Goal: Information Seeking & Learning: Learn about a topic

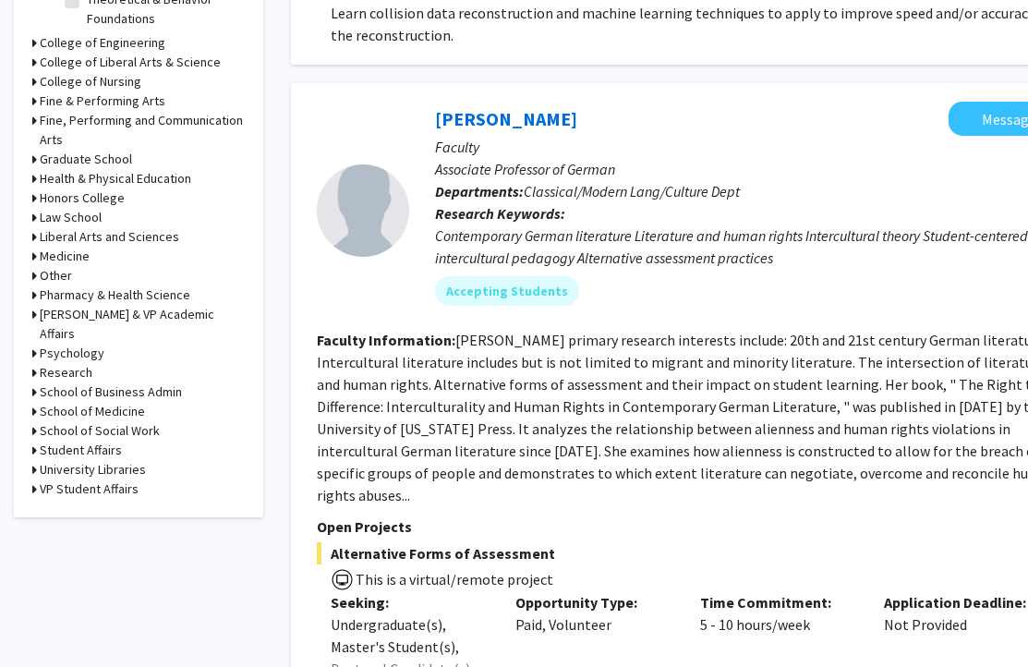
scroll to position [821, 0]
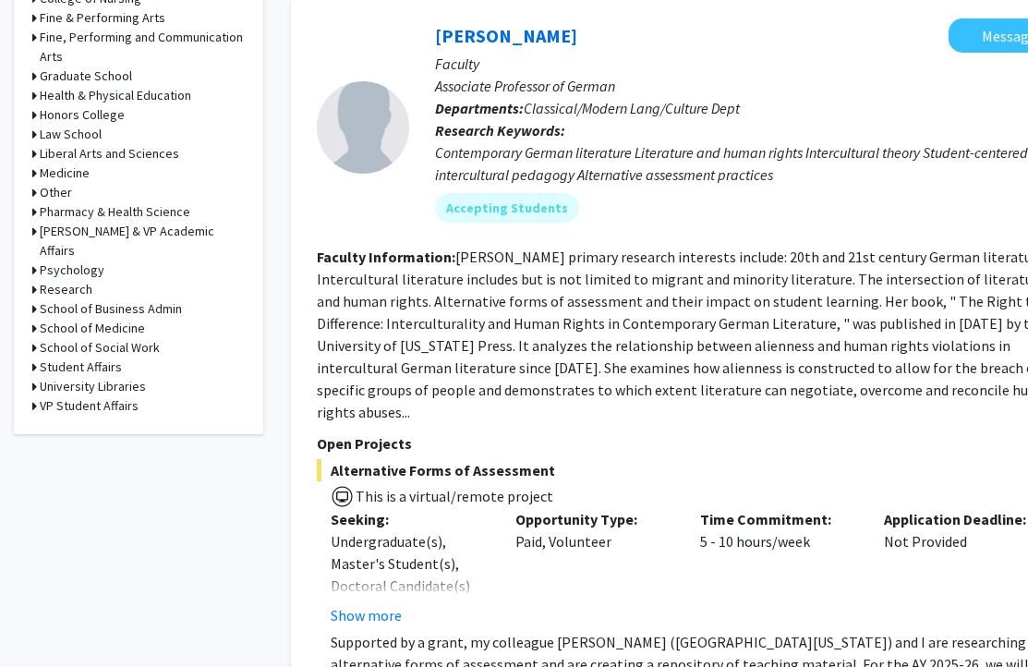
click at [34, 116] on icon at bounding box center [34, 114] width 5 height 19
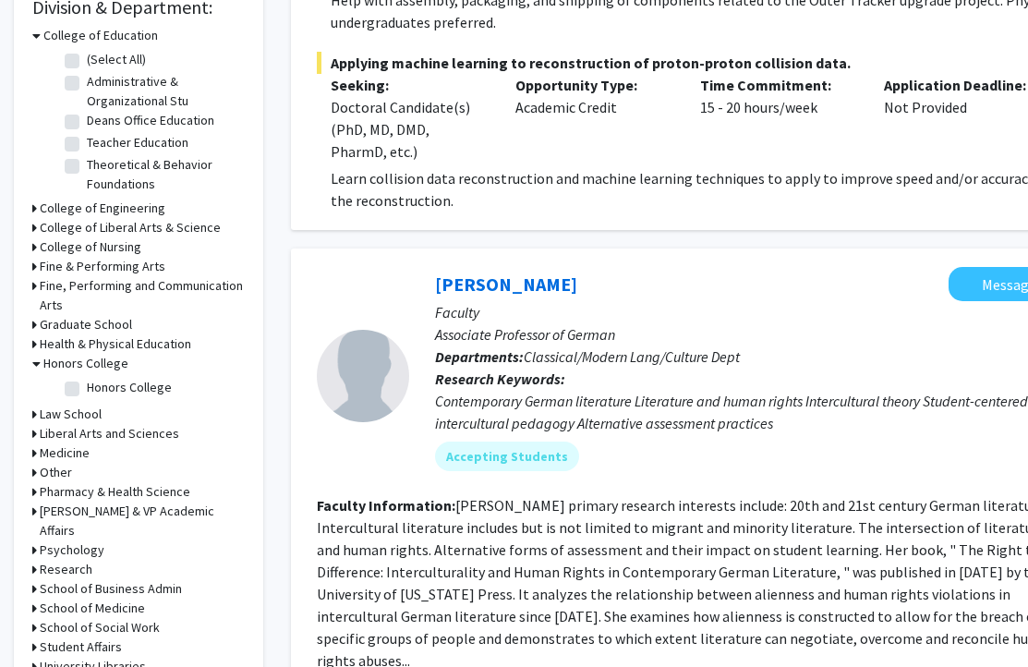
scroll to position [571, 0]
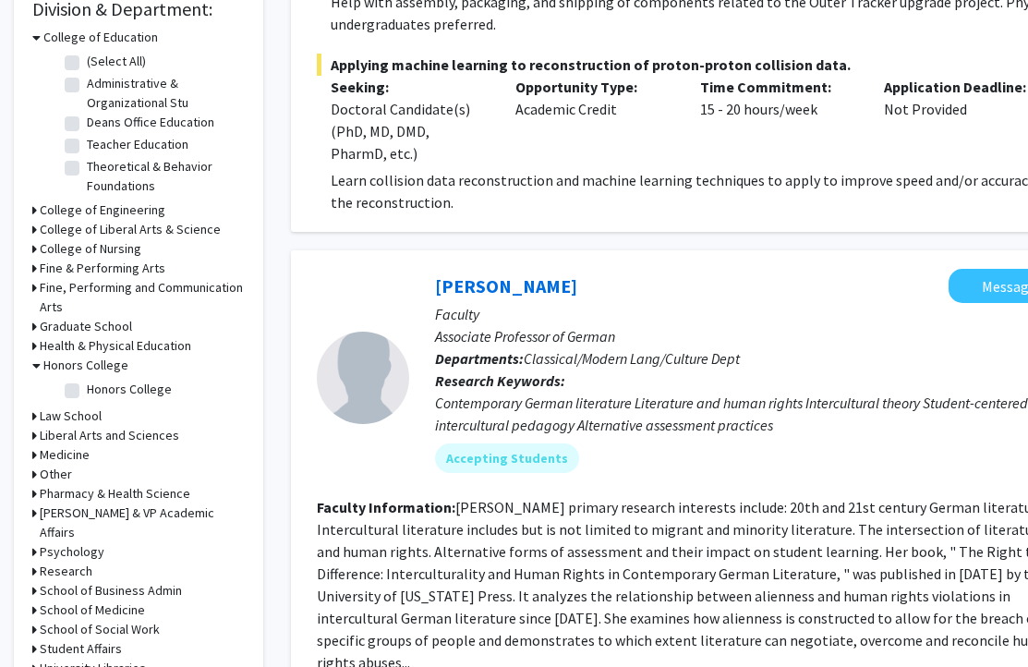
click at [38, 454] on div "Medicine" at bounding box center [138, 454] width 212 height 19
click at [36, 455] on div "Medicine" at bounding box center [138, 454] width 212 height 19
click at [34, 457] on div "Medicine" at bounding box center [138, 454] width 212 height 19
click at [33, 458] on icon at bounding box center [34, 454] width 5 height 19
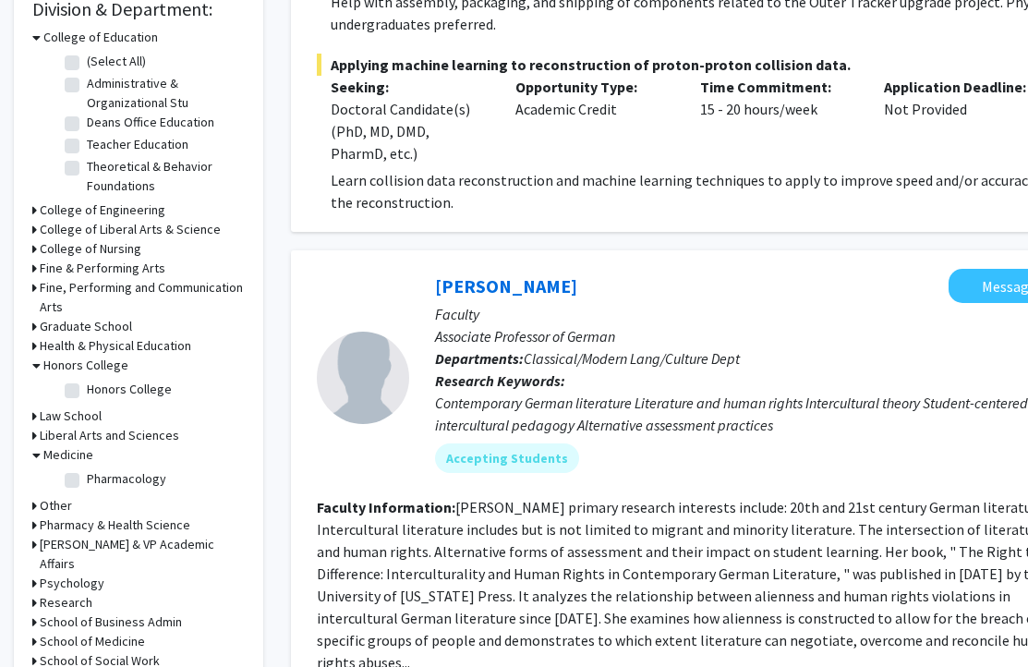
click at [35, 456] on icon at bounding box center [36, 454] width 8 height 19
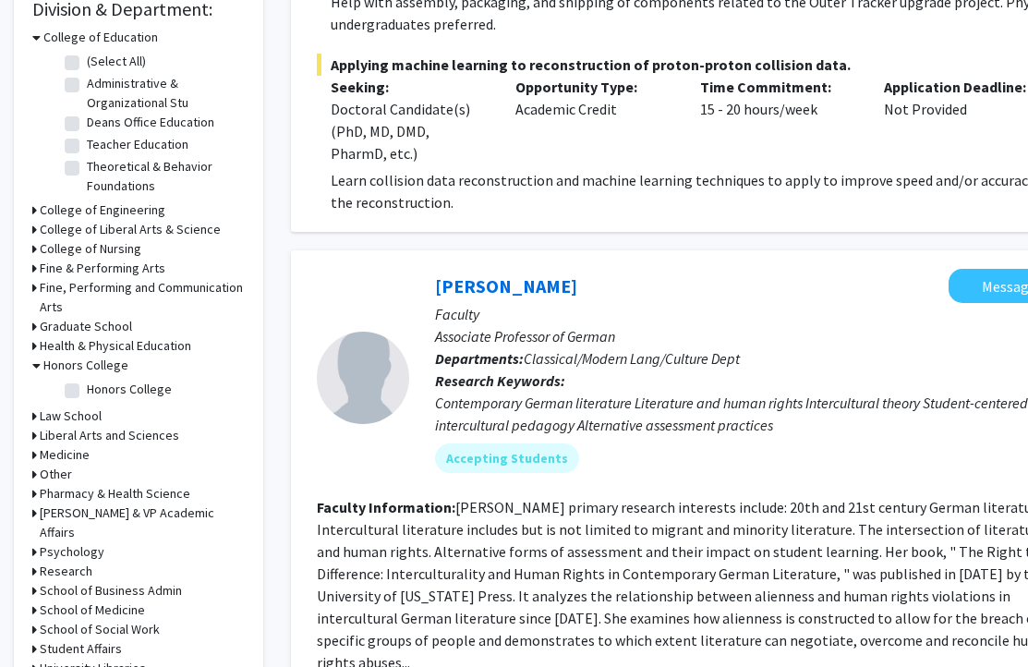
click at [38, 457] on div "Medicine" at bounding box center [138, 454] width 212 height 19
click at [46, 456] on h3 "Medicine" at bounding box center [65, 454] width 50 height 19
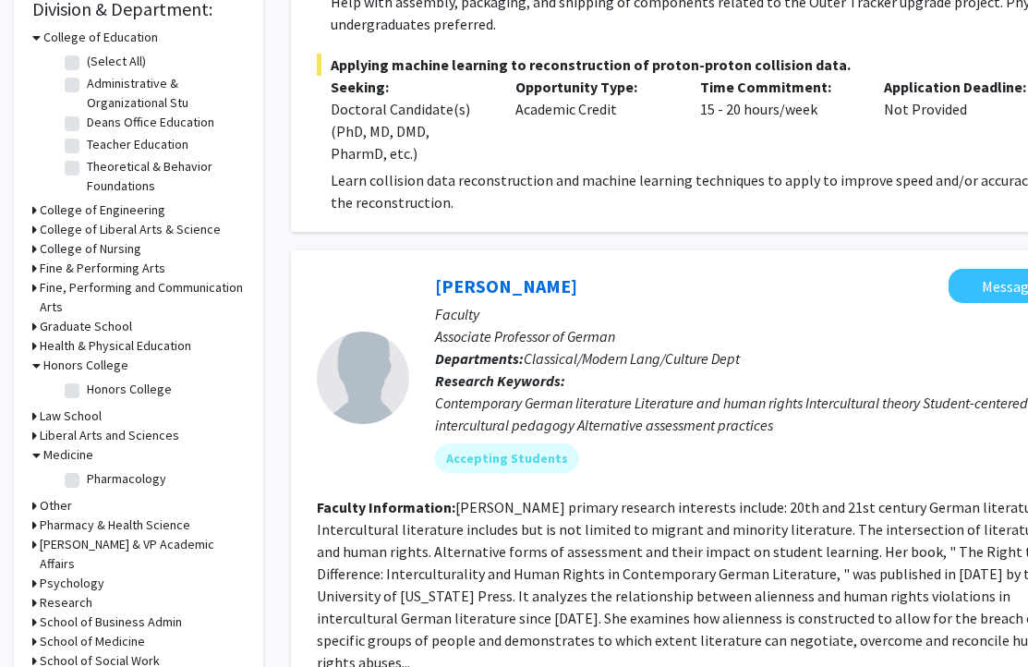
click at [44, 233] on h3 "College of Liberal Arts & Science" at bounding box center [130, 229] width 181 height 19
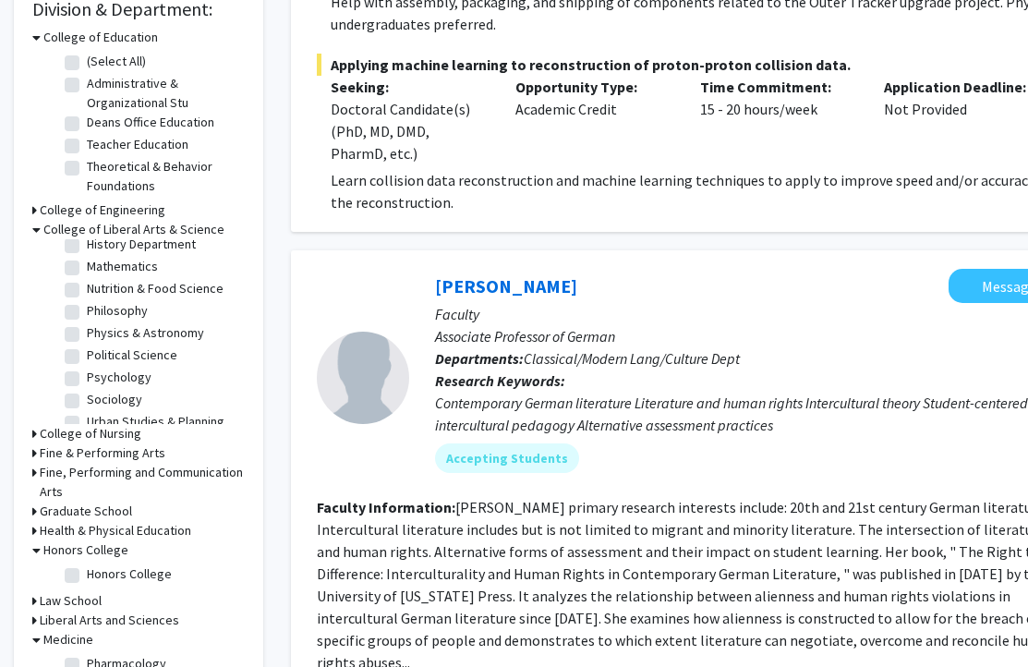
scroll to position [439, 0]
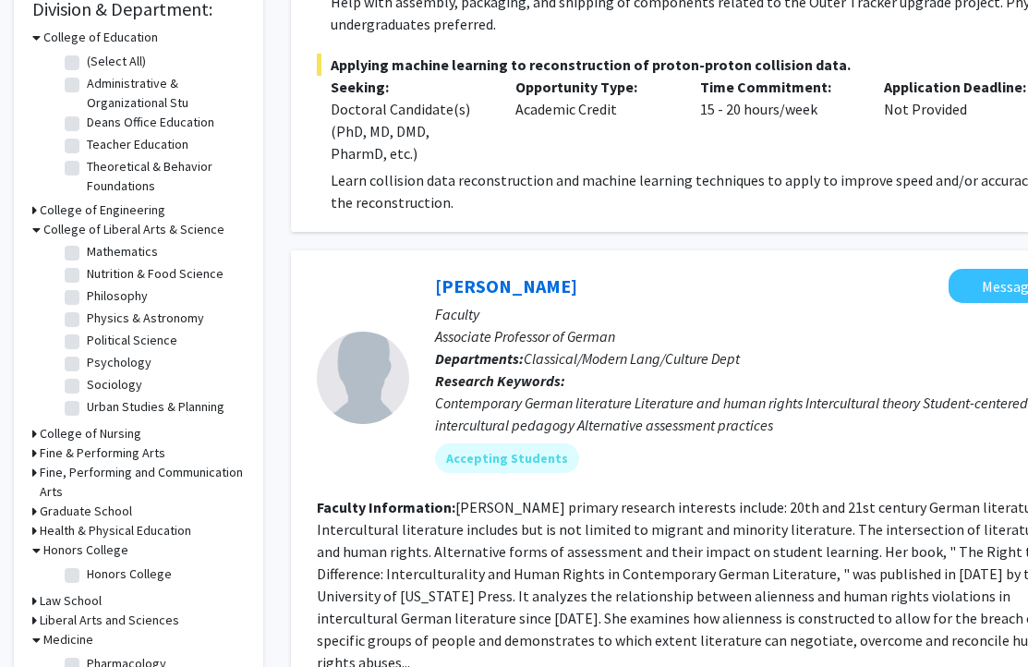
click at [130, 270] on label "Nutrition & Food Science" at bounding box center [155, 273] width 137 height 19
click at [99, 270] on input "Nutrition & Food Science" at bounding box center [93, 270] width 12 height 12
checkbox input "true"
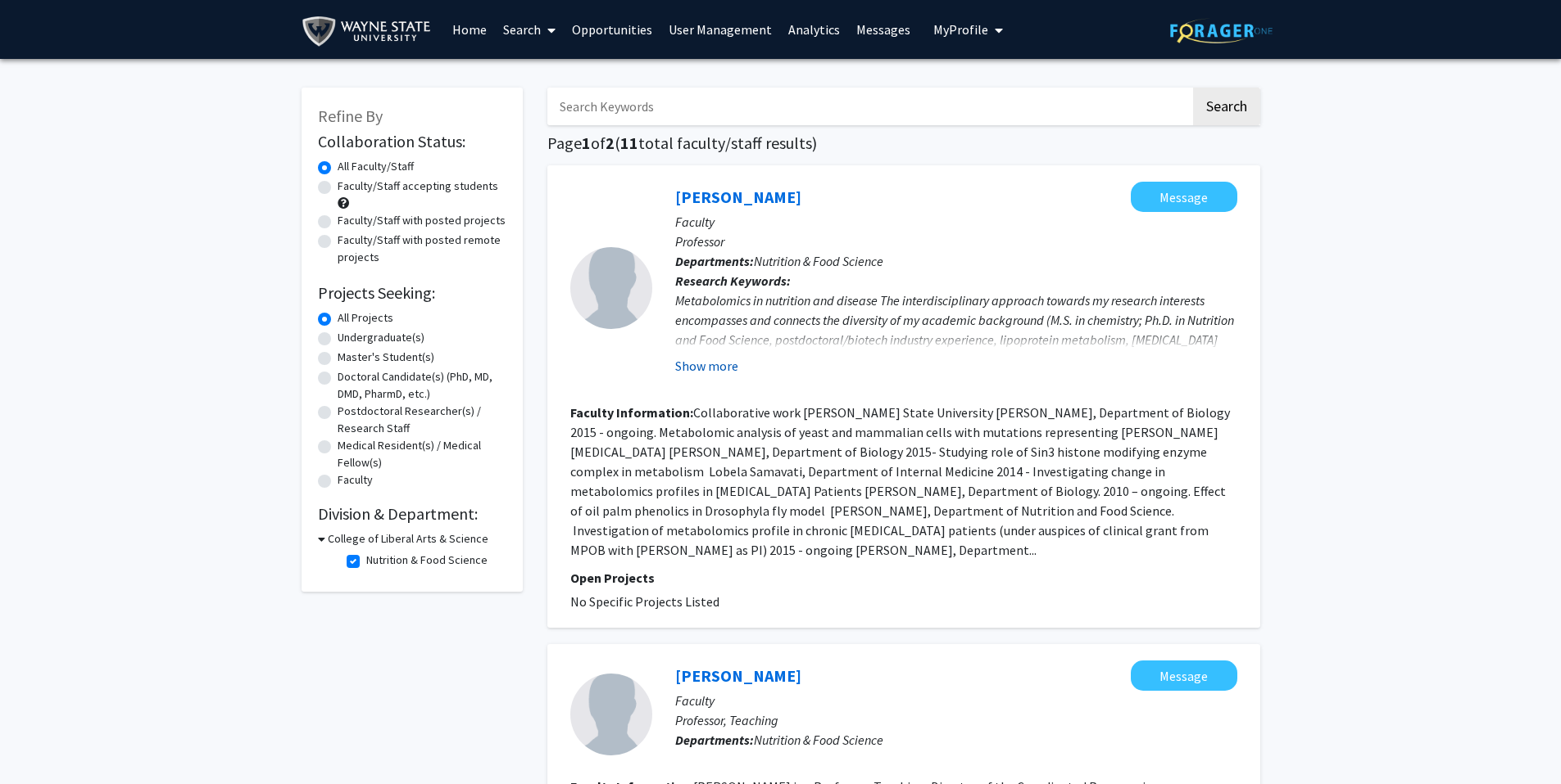
click at [723, 366] on button "Show more" at bounding box center [706, 366] width 63 height 20
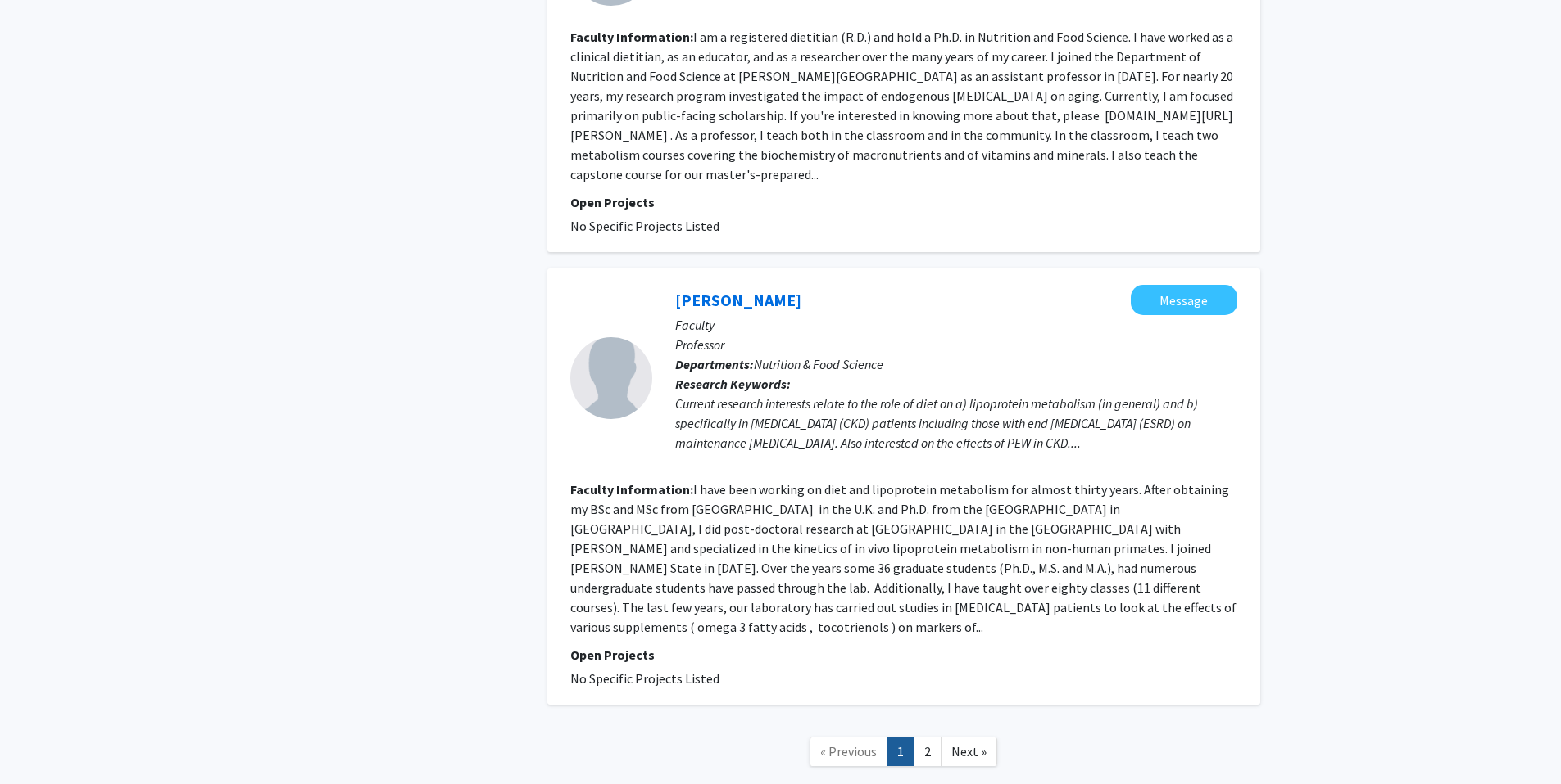
scroll to position [3222, 0]
click at [924, 591] on link "2" at bounding box center [926, 749] width 28 height 28
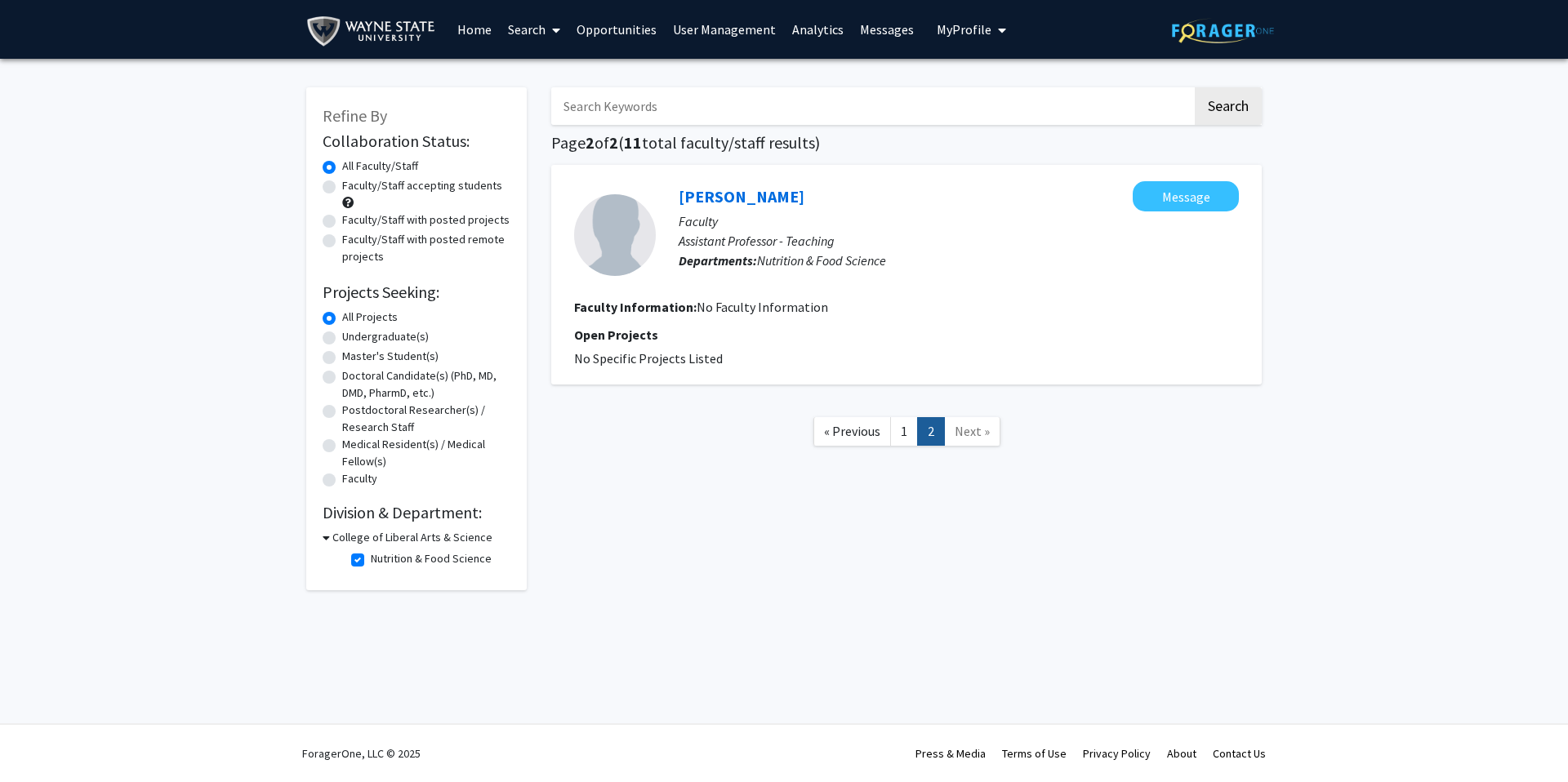
click at [611, 27] on link "Opportunities" at bounding box center [616, 29] width 96 height 58
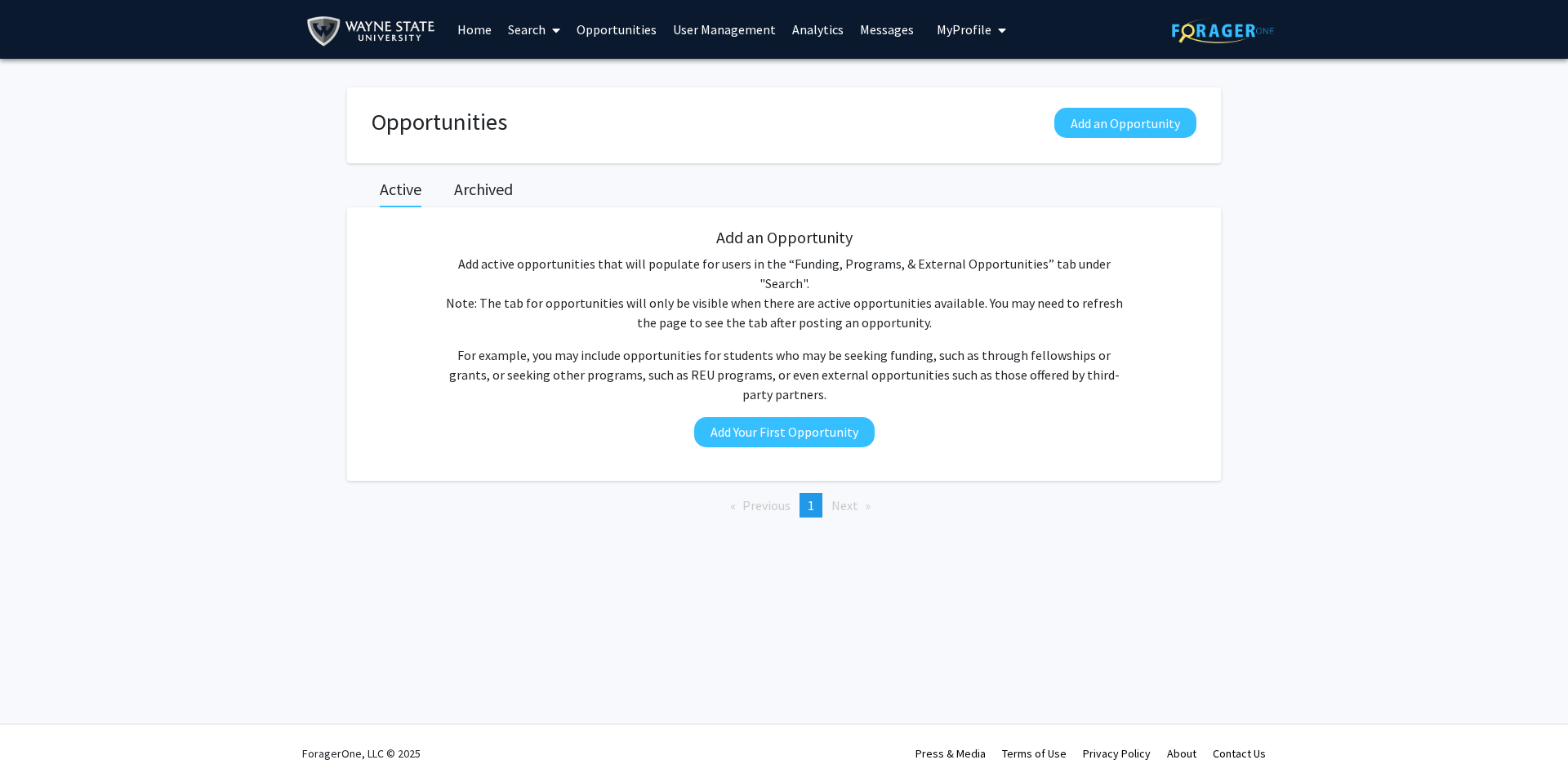
click at [477, 34] on link "Home" at bounding box center [474, 29] width 50 height 58
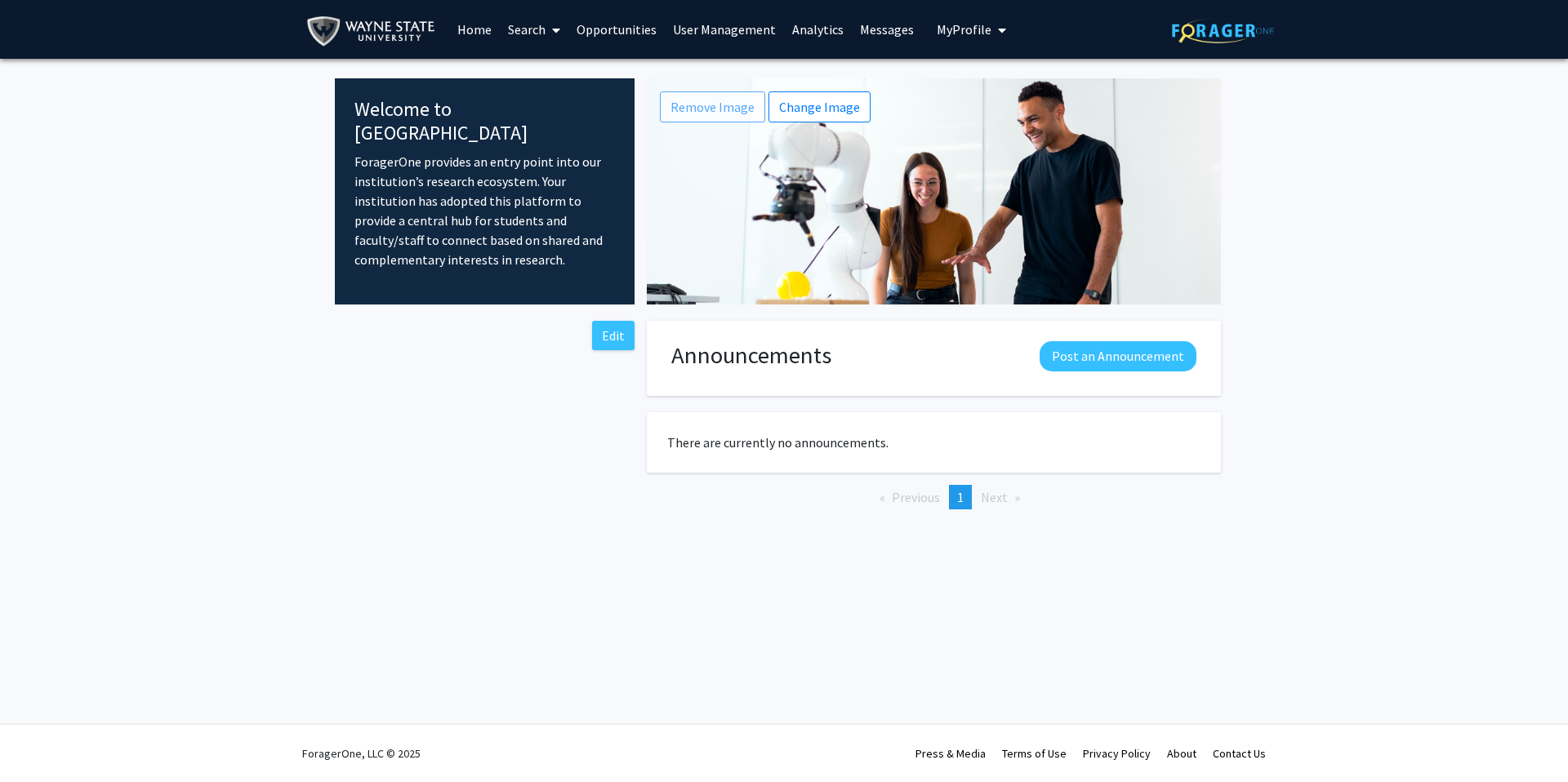
click at [921, 33] on span "My Profile" at bounding box center [964, 29] width 55 height 16
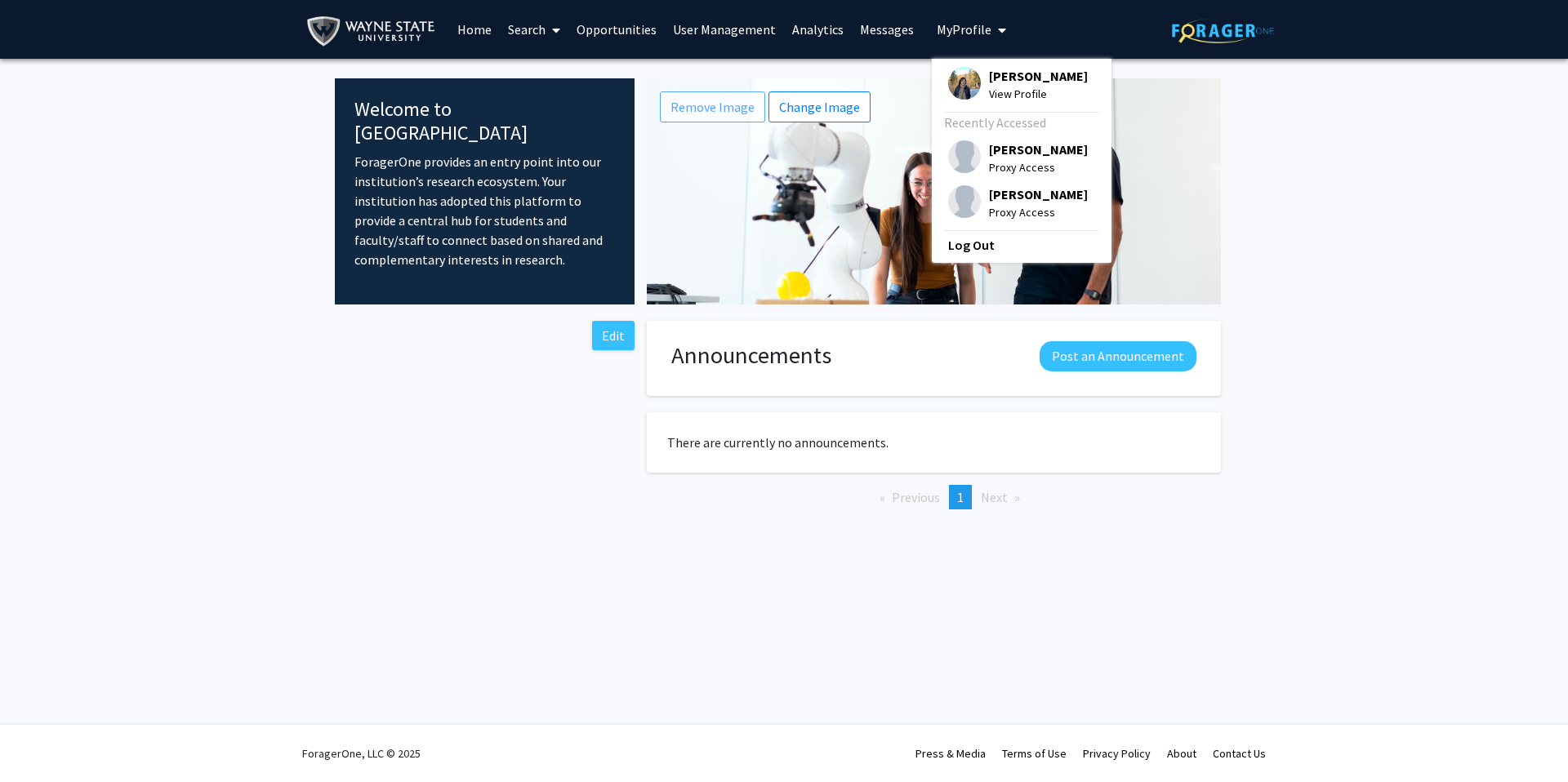
click at [921, 85] on span "View Profile" at bounding box center [1038, 94] width 99 height 18
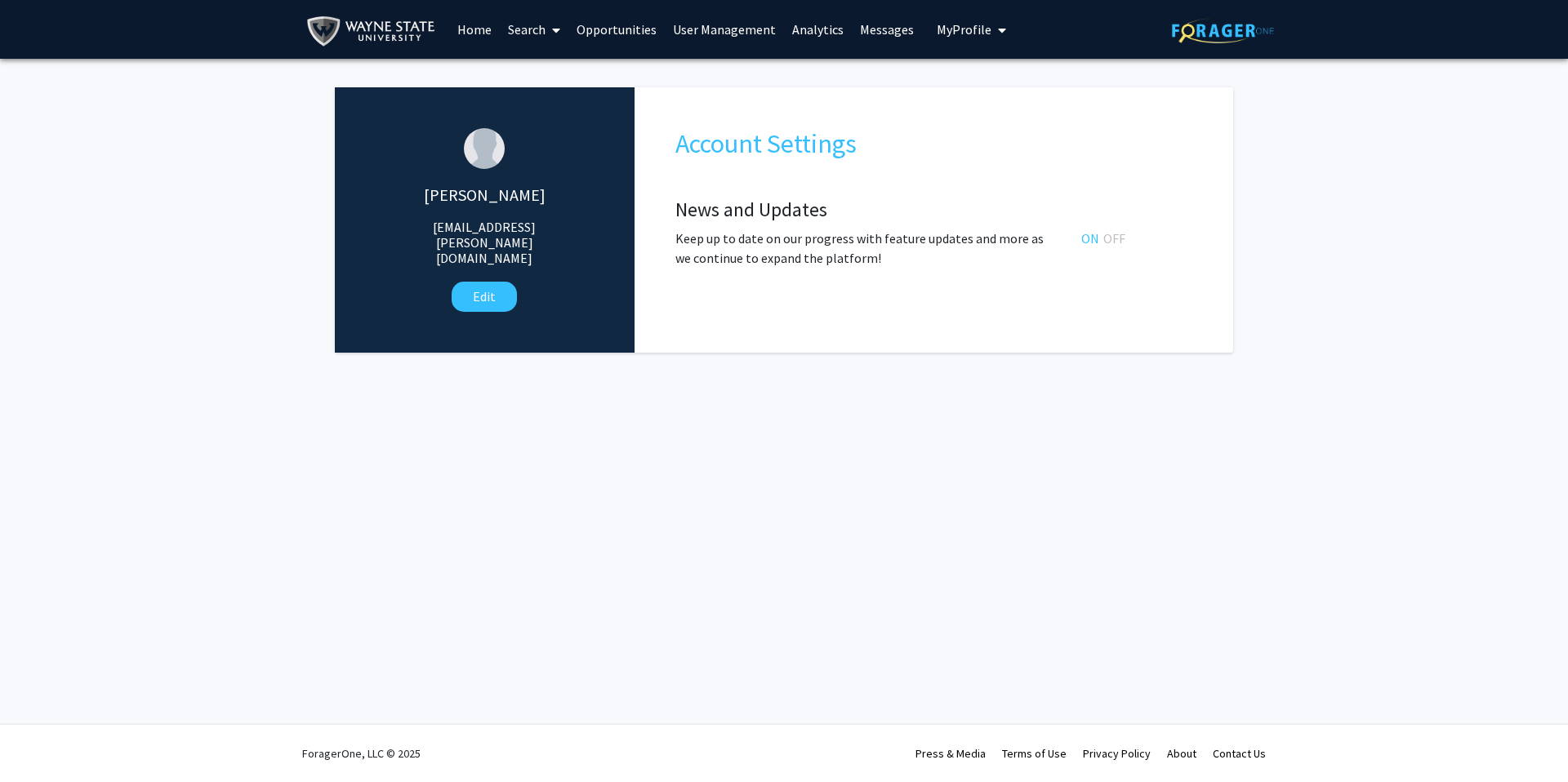
click at [677, 25] on link "User Management" at bounding box center [724, 29] width 119 height 58
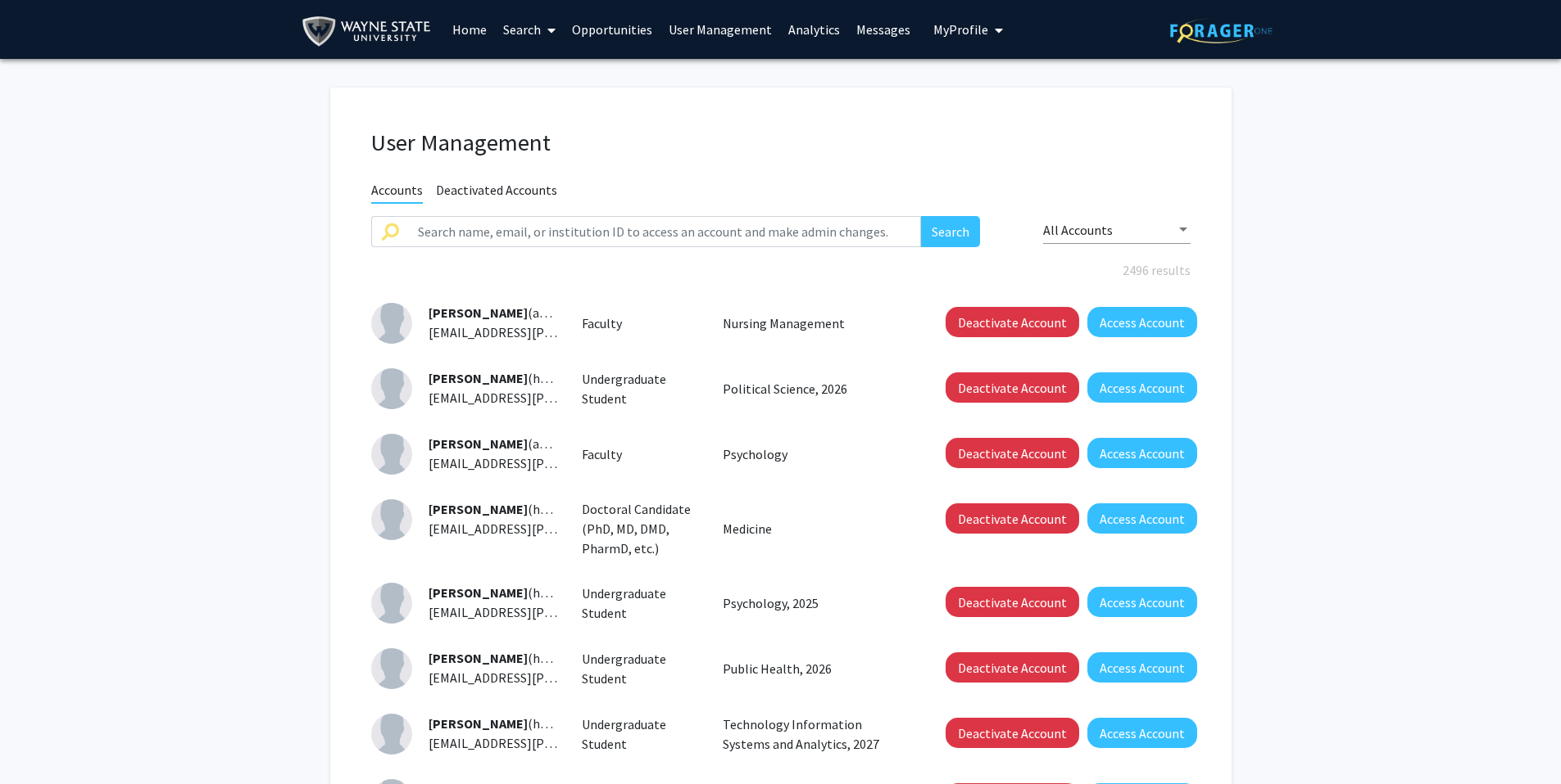
click at [619, 28] on link "Opportunities" at bounding box center [611, 29] width 97 height 58
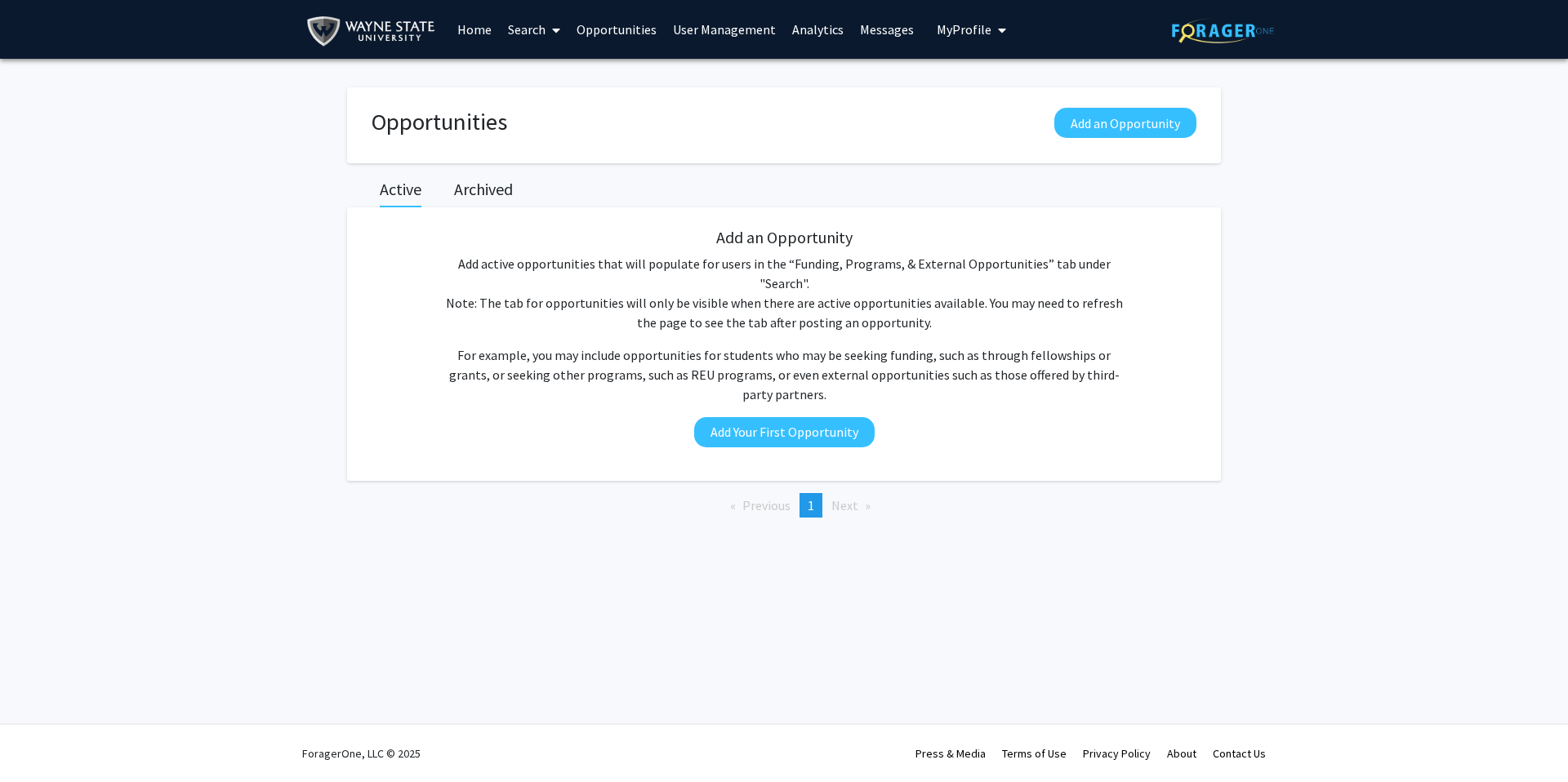
click at [503, 29] on link "Search" at bounding box center [534, 29] width 69 height 58
click at [536, 80] on span "Faculty/Staff" at bounding box center [560, 74] width 120 height 33
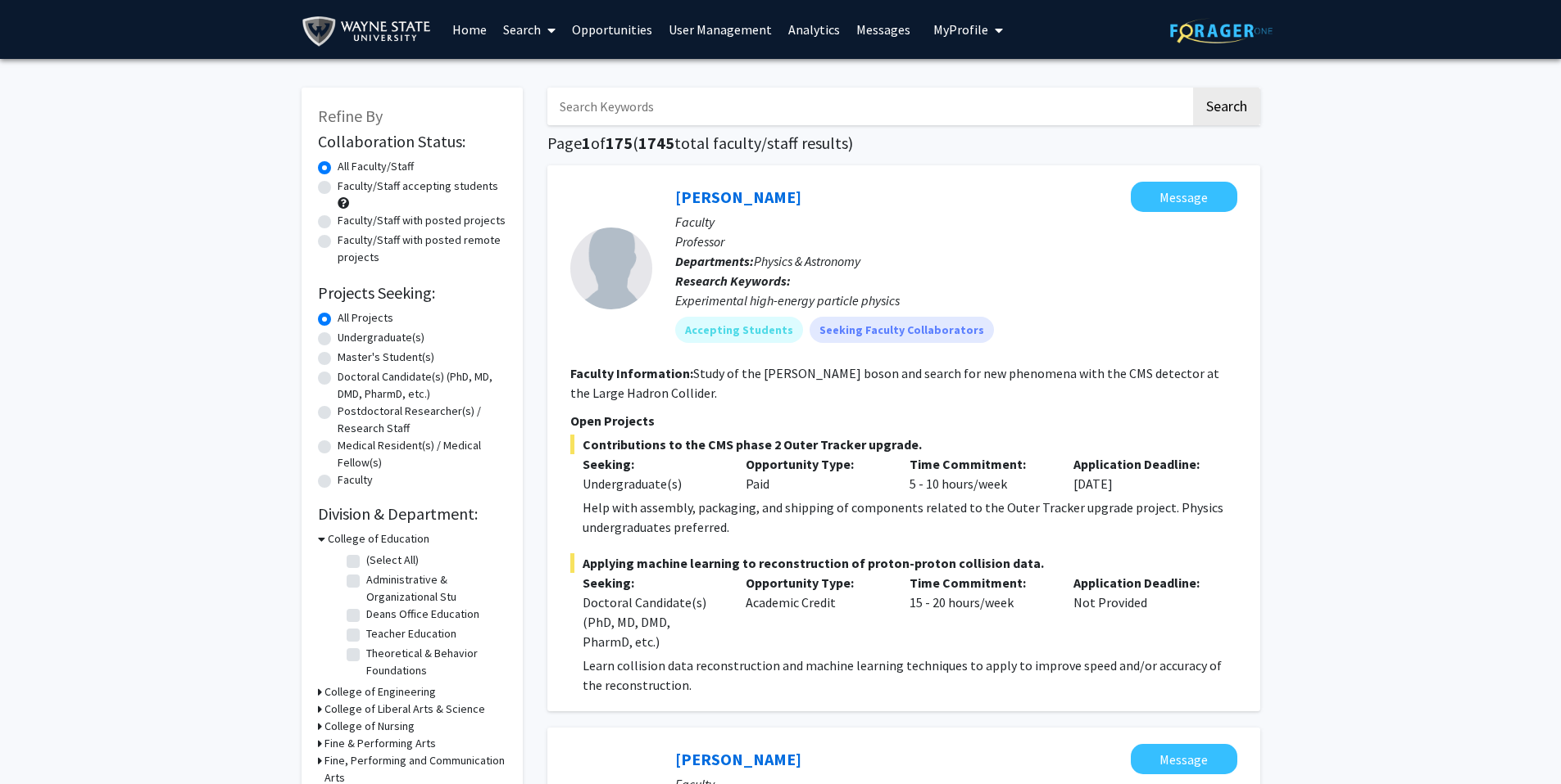
click at [637, 107] on input "Search Keywords" at bounding box center [869, 106] width 643 height 37
type input "nutrition"
click at [924, 88] on button "Search" at bounding box center [1226, 106] width 67 height 37
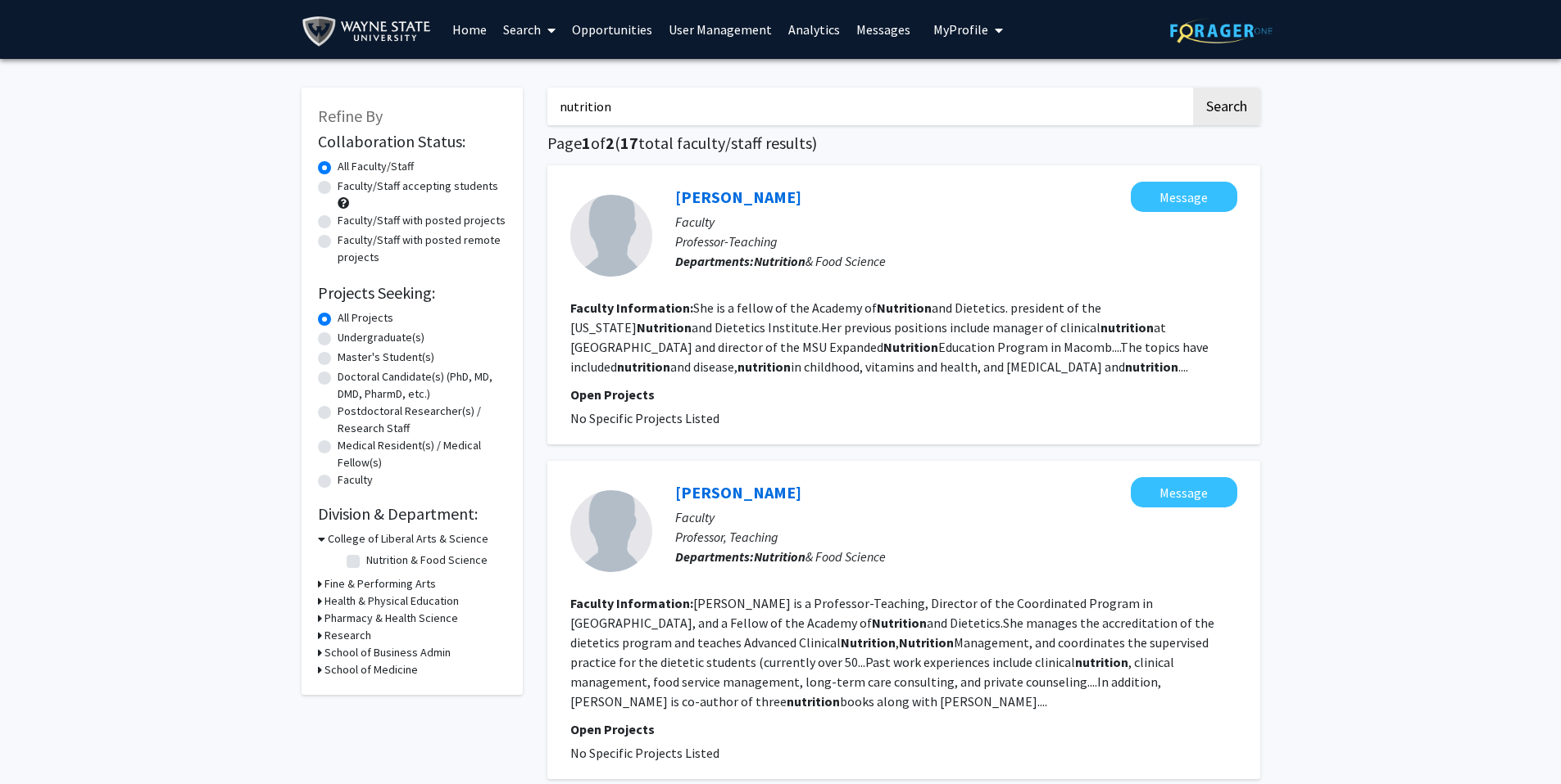
click at [437, 186] on label "Faculty/Staff accepting students" at bounding box center [417, 185] width 161 height 17
click at [348, 186] on input "Faculty/Staff accepting students" at bounding box center [343, 183] width 11 height 11
radio input "true"
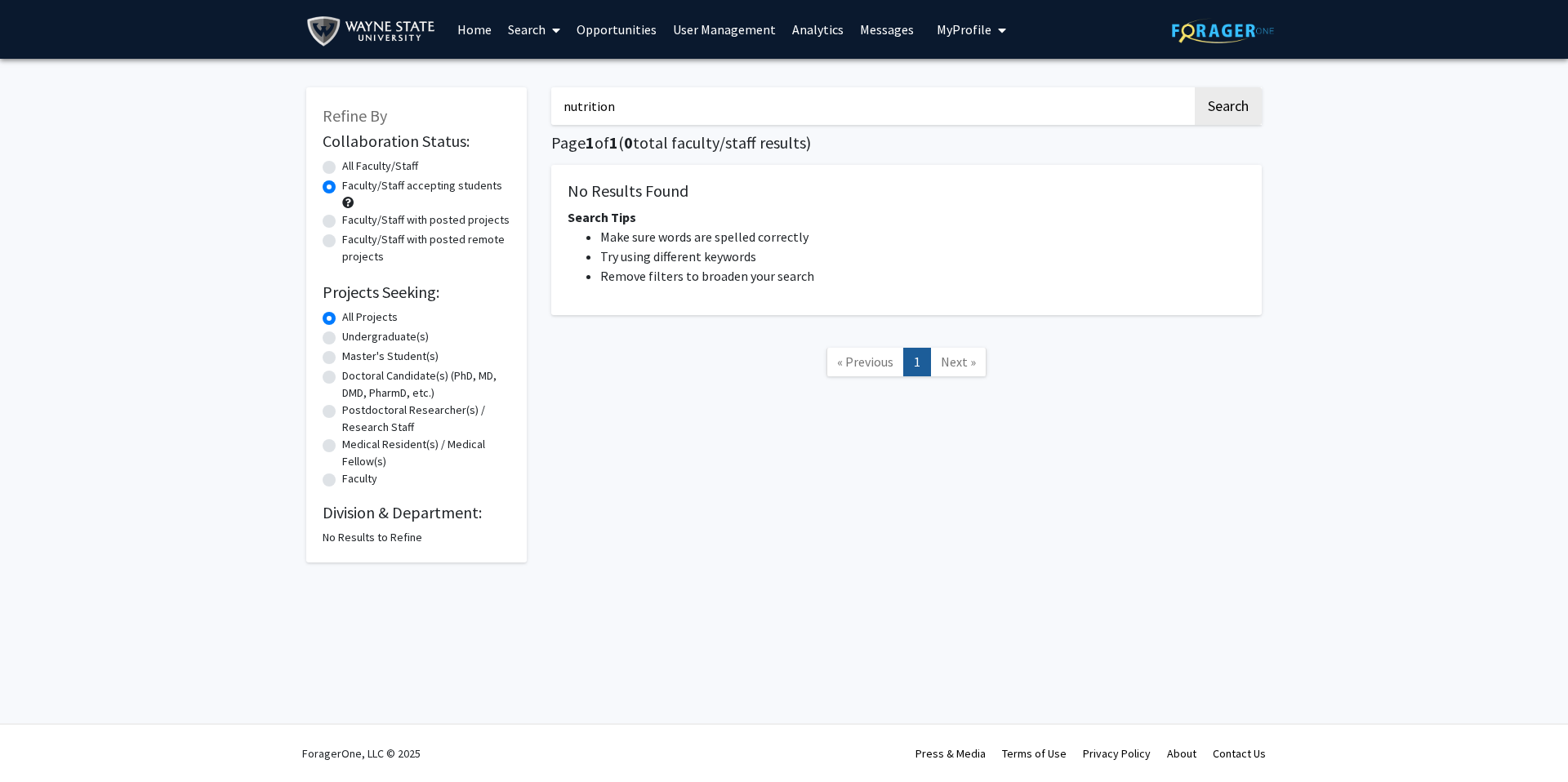
click at [639, 106] on input "nutrition" at bounding box center [871, 106] width 641 height 37
drag, startPoint x: 639, startPoint y: 106, endPoint x: 546, endPoint y: 108, distance: 93.0
click at [546, 108] on div "nutrition Search Page 1 of 1 ( 0 total faculty/staff results) No Results Found …" at bounding box center [906, 317] width 735 height 492
type input "food"
click at [921, 88] on button "Search" at bounding box center [1228, 106] width 67 height 37
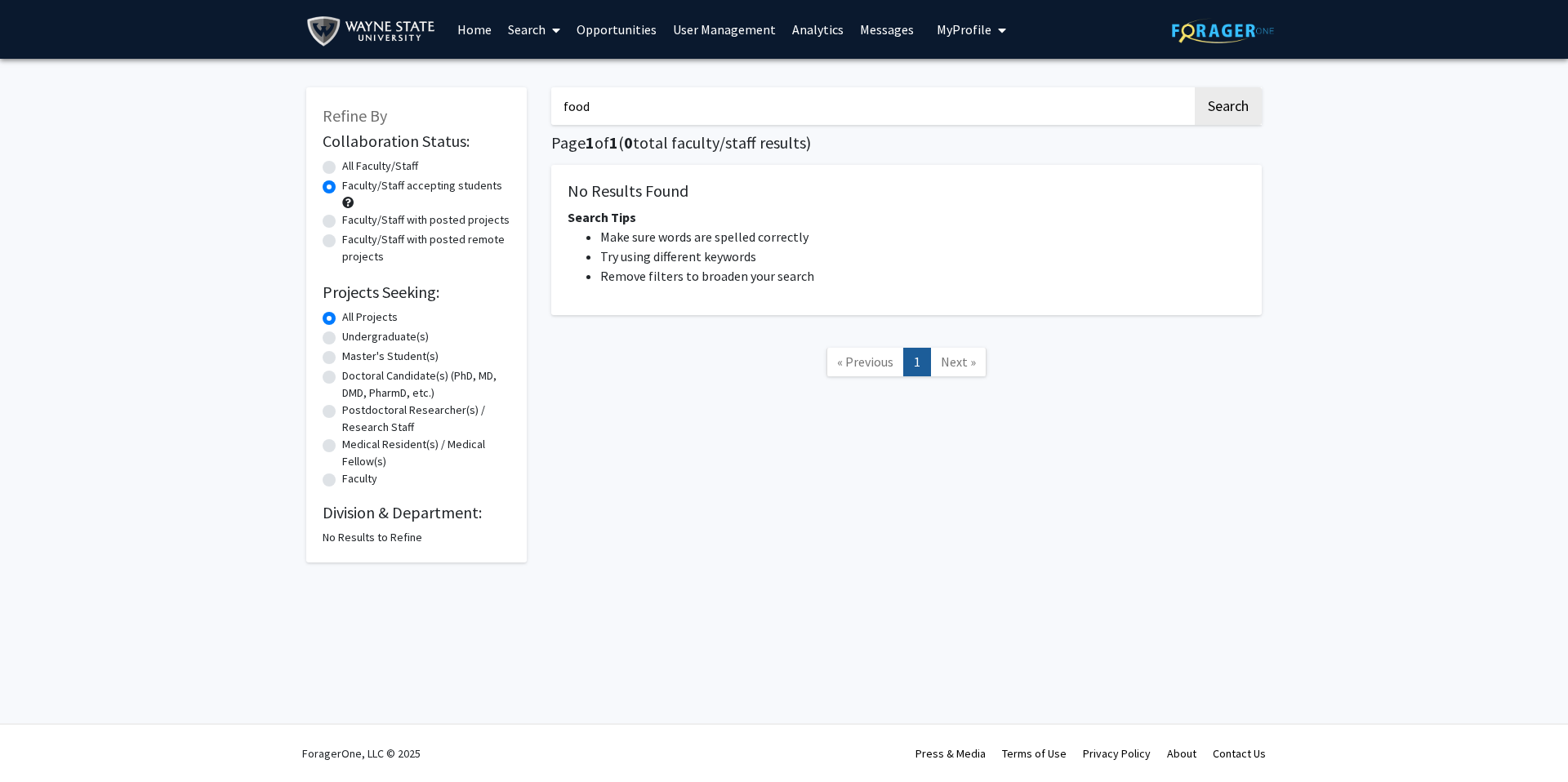
radio input "true"
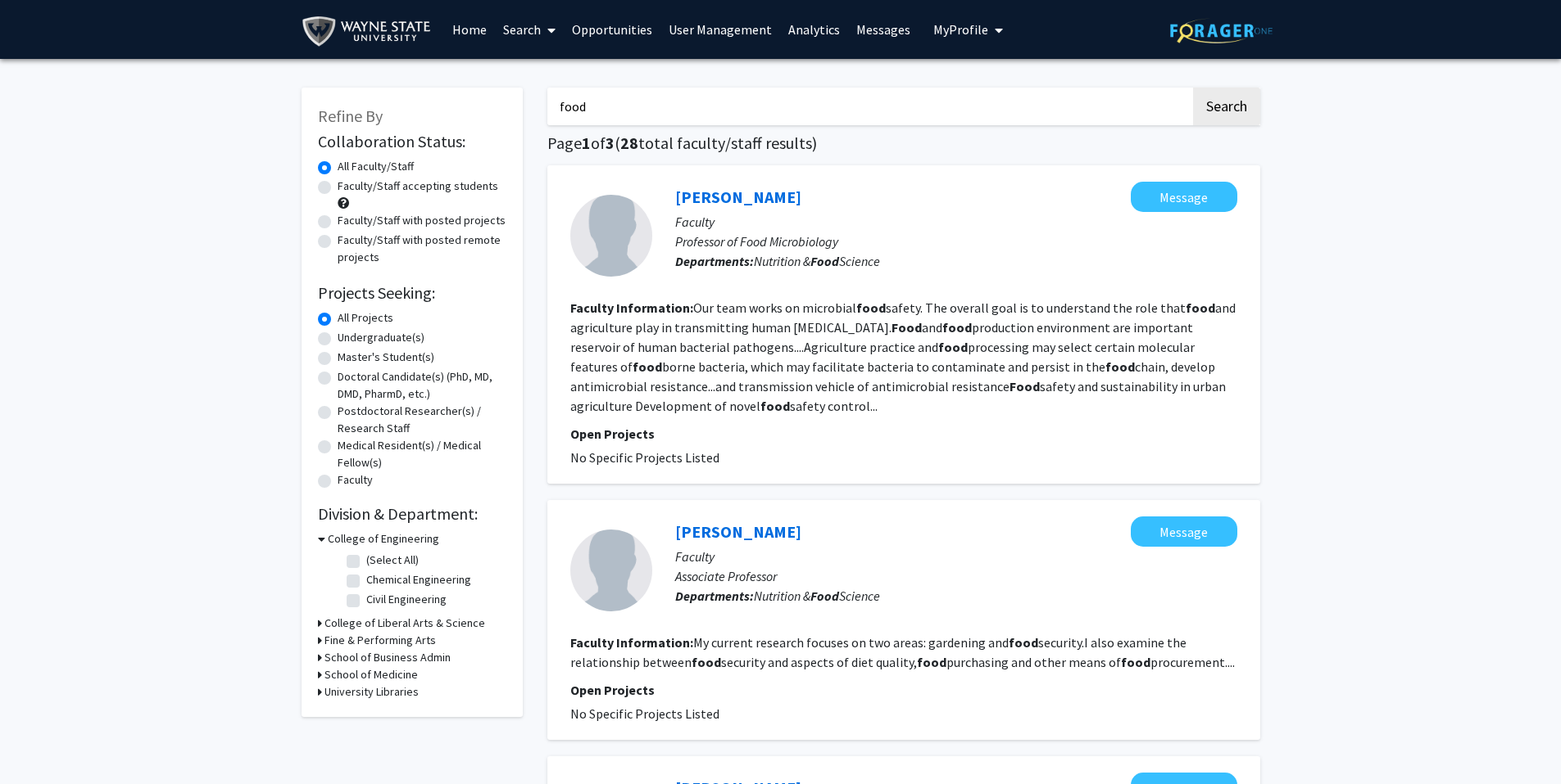
click at [411, 187] on label "Faculty/Staff accepting students" at bounding box center [417, 185] width 161 height 17
click at [348, 187] on input "Faculty/Staff accepting students" at bounding box center [343, 183] width 11 height 11
radio input "true"
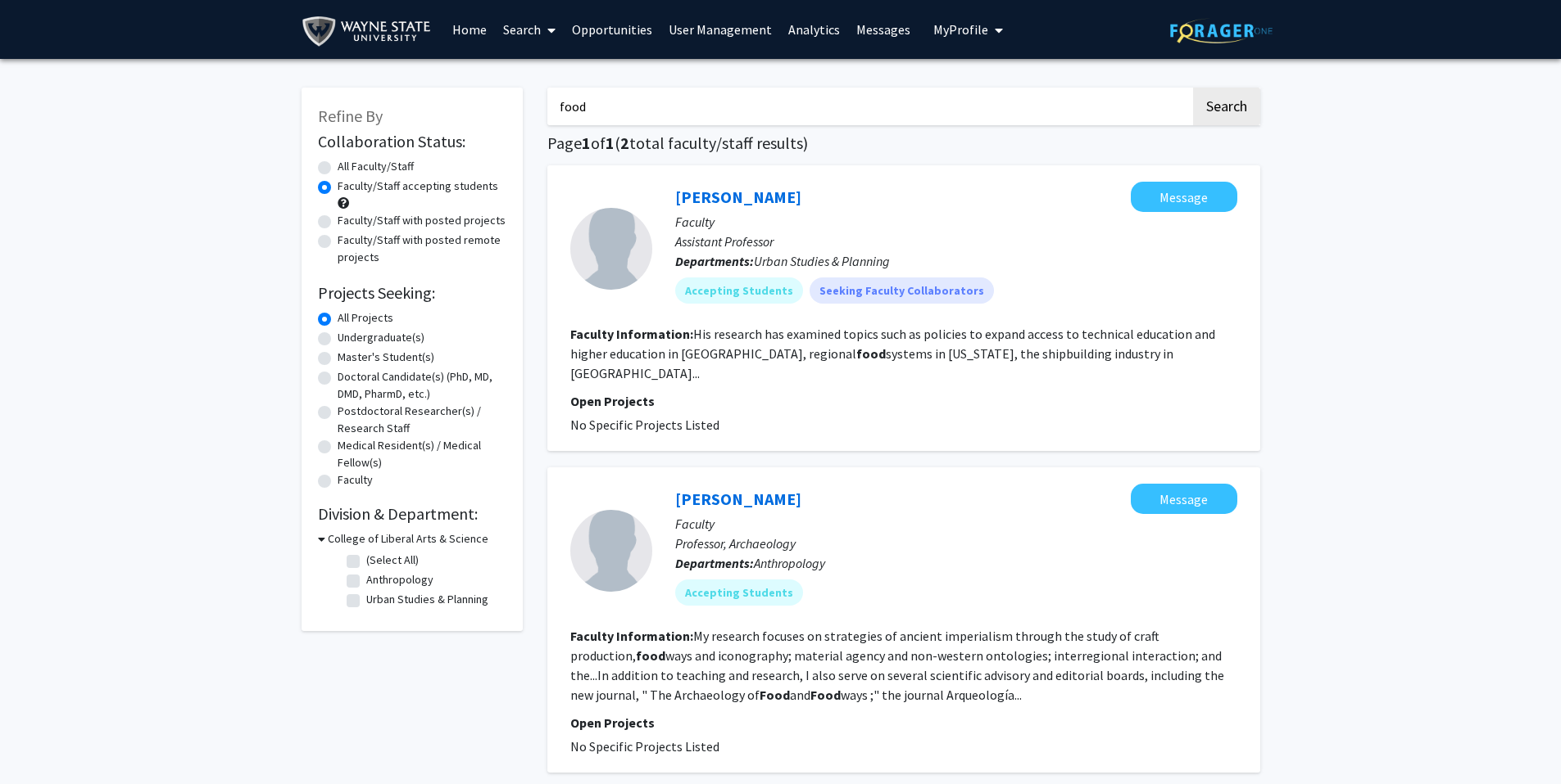
drag, startPoint x: 606, startPoint y: 104, endPoint x: 509, endPoint y: 106, distance: 97.0
click at [509, 106] on div "Refine By Collaboration Status: Collaboration Status All Faculty/Staff Collabor…" at bounding box center [781, 469] width 983 height 796
type input "nutrition"
click at [924, 88] on button "Search" at bounding box center [1226, 106] width 67 height 37
radio input "true"
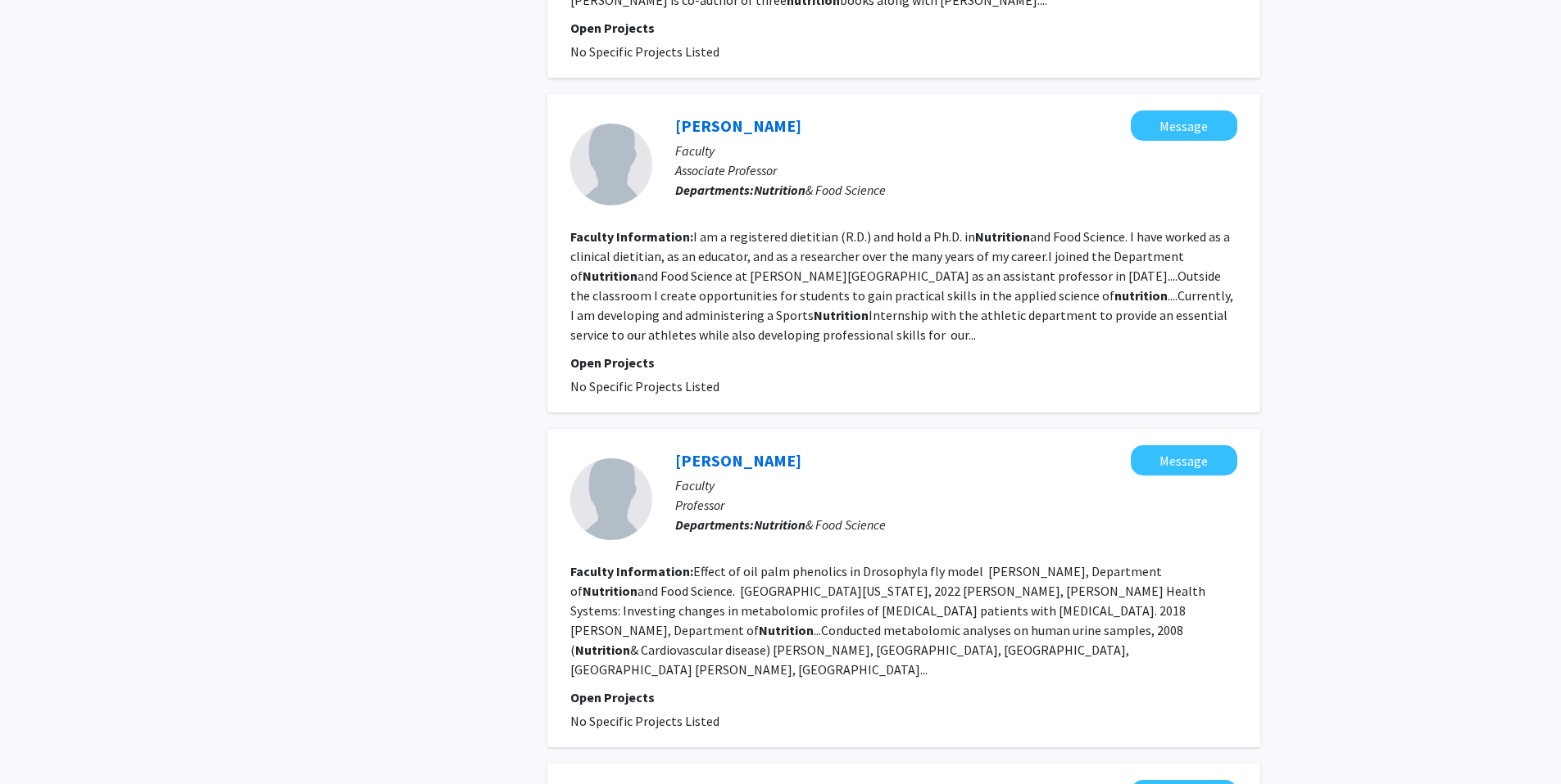
scroll to position [758, 0]
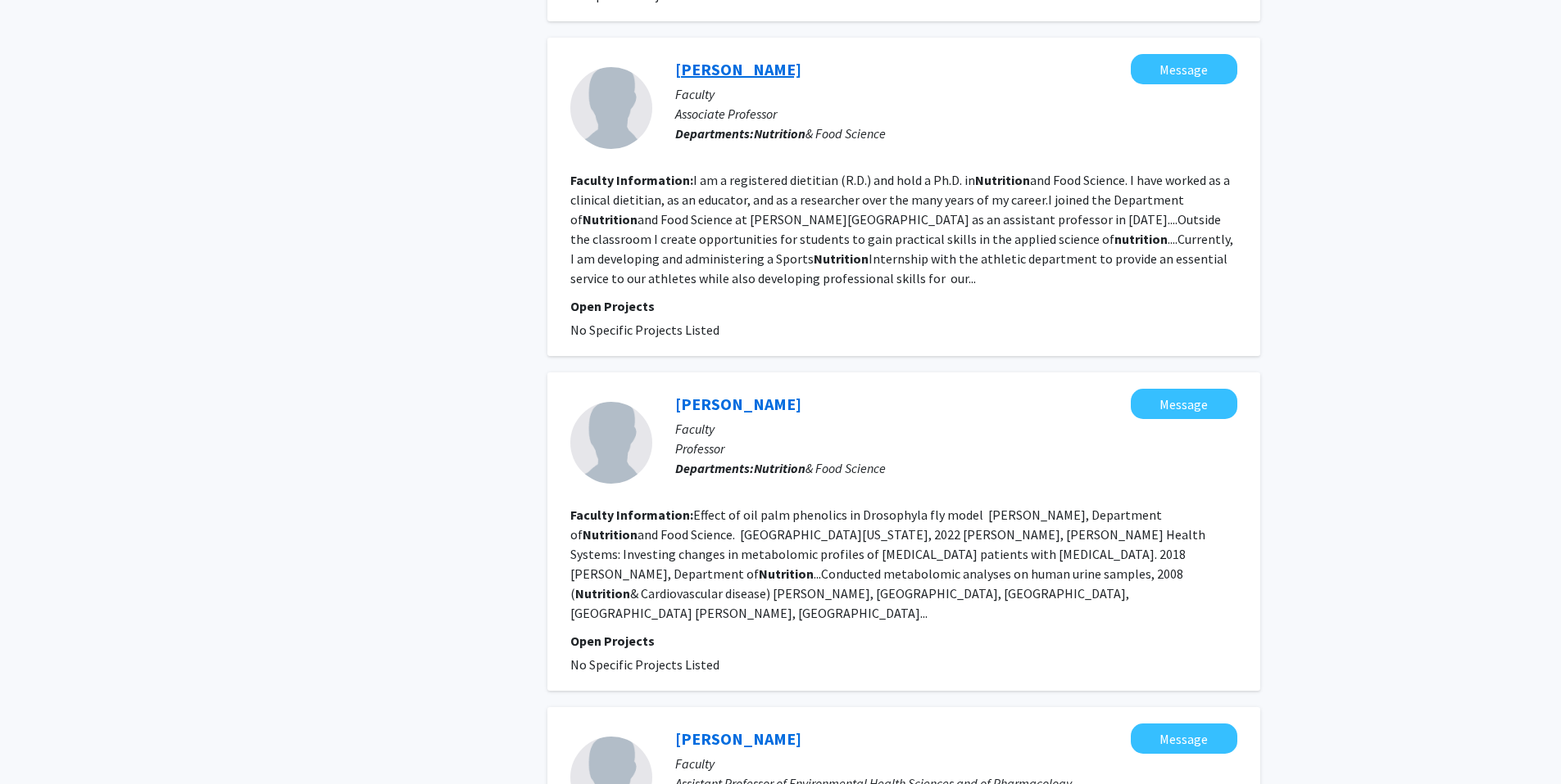
click at [734, 59] on link "[PERSON_NAME]" at bounding box center [738, 68] width 126 height 20
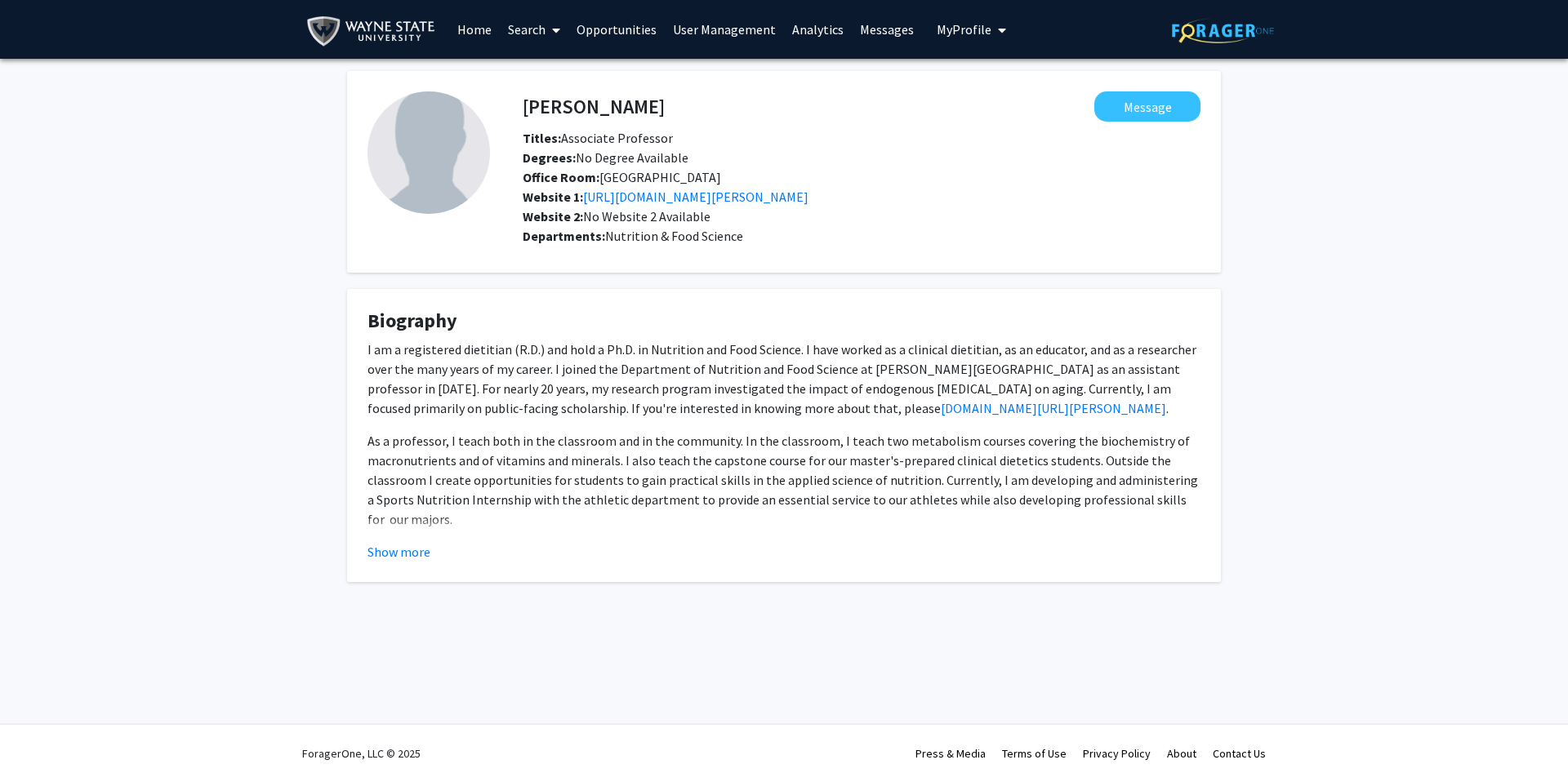
click at [880, 35] on link "Messages" at bounding box center [886, 29] width 70 height 58
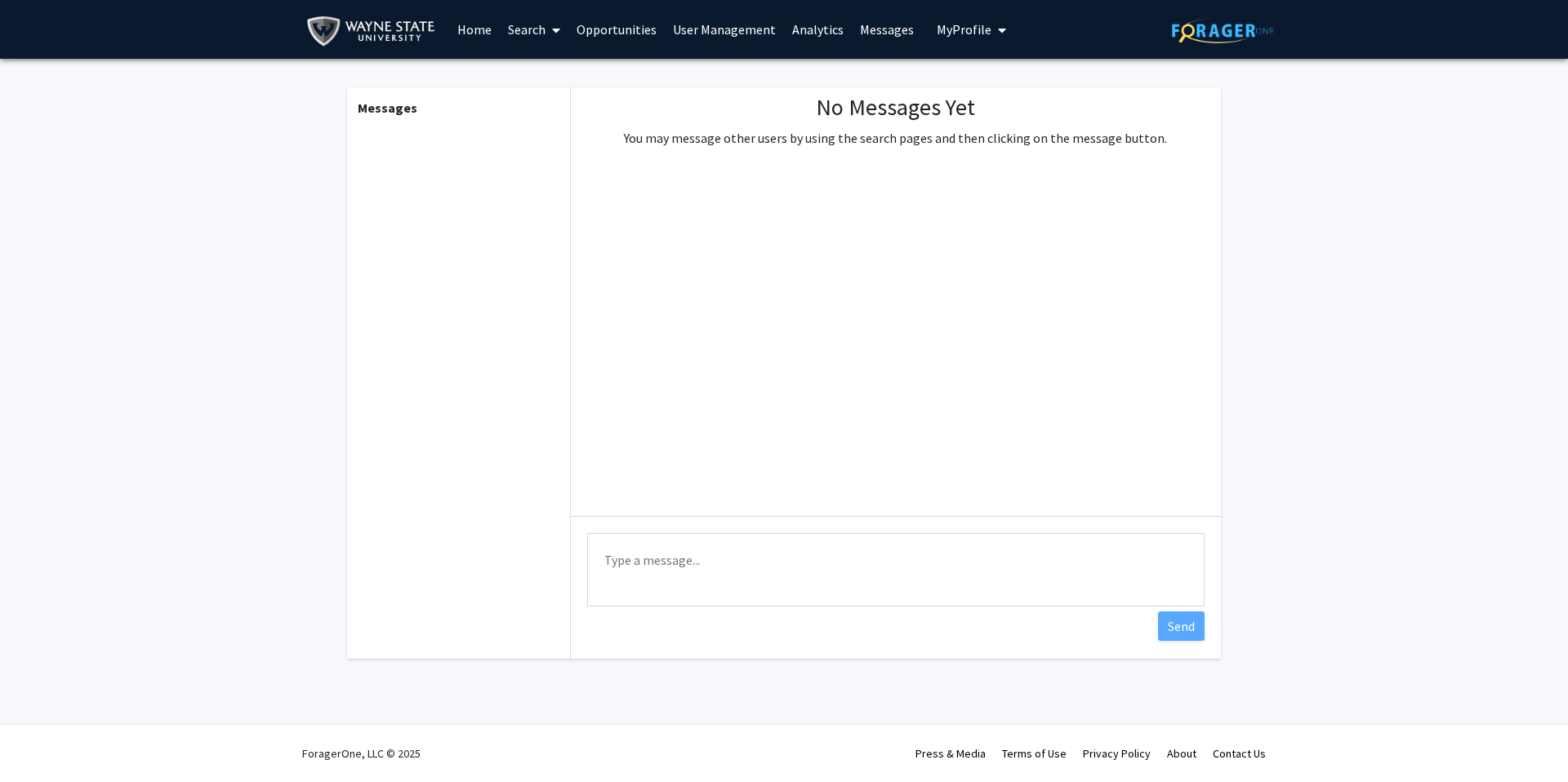
click at [921, 28] on span "My Profile" at bounding box center [964, 29] width 55 height 16
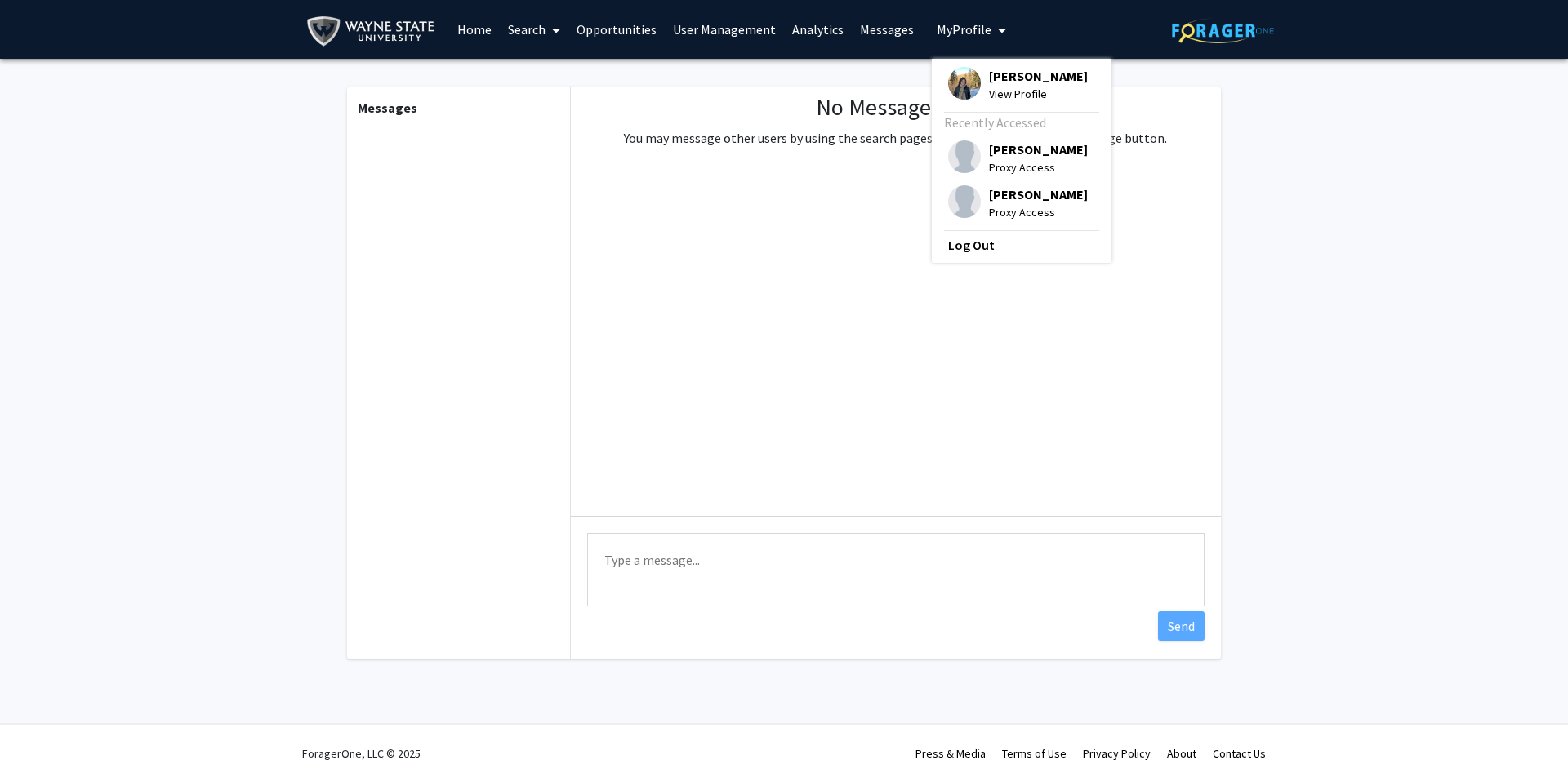
click at [817, 27] on link "Analytics" at bounding box center [817, 29] width 68 height 58
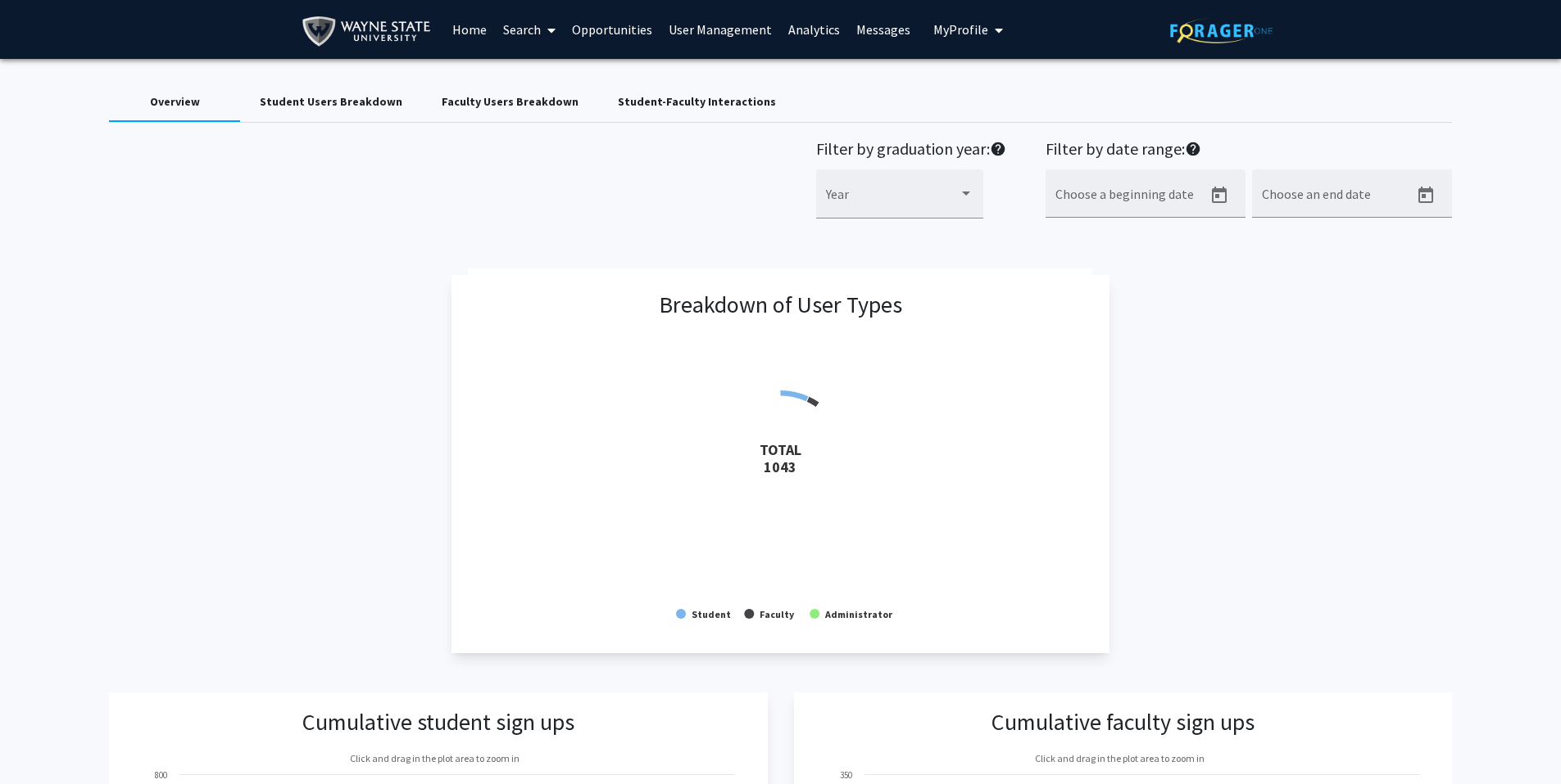
click at [713, 27] on link "User Management" at bounding box center [720, 29] width 120 height 58
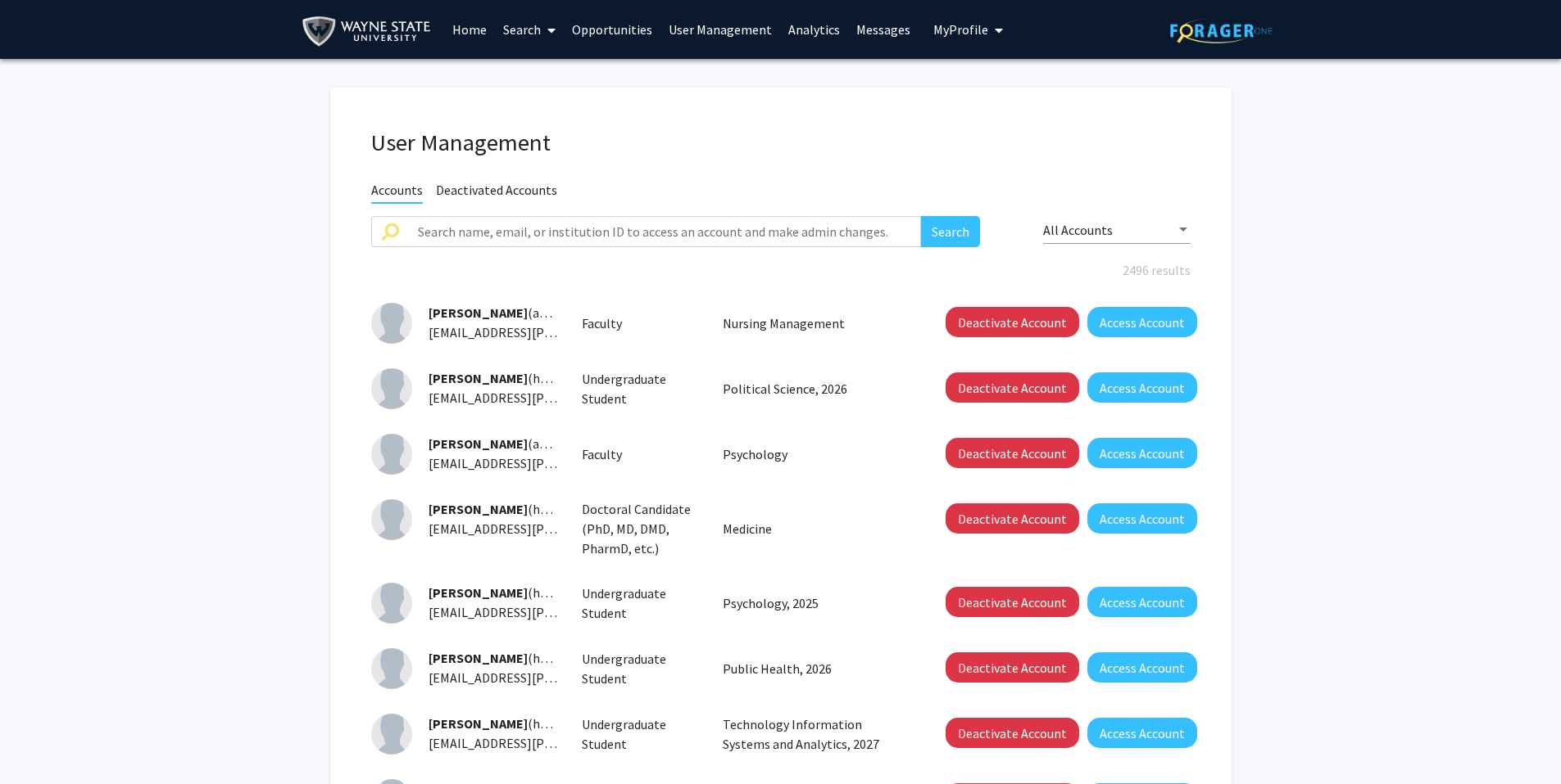
click at [713, 27] on link "User Management" at bounding box center [720, 29] width 120 height 58
click at [663, 236] on input "text" at bounding box center [665, 231] width 514 height 31
type input "student"
click at [921, 216] on button "Search" at bounding box center [950, 231] width 59 height 31
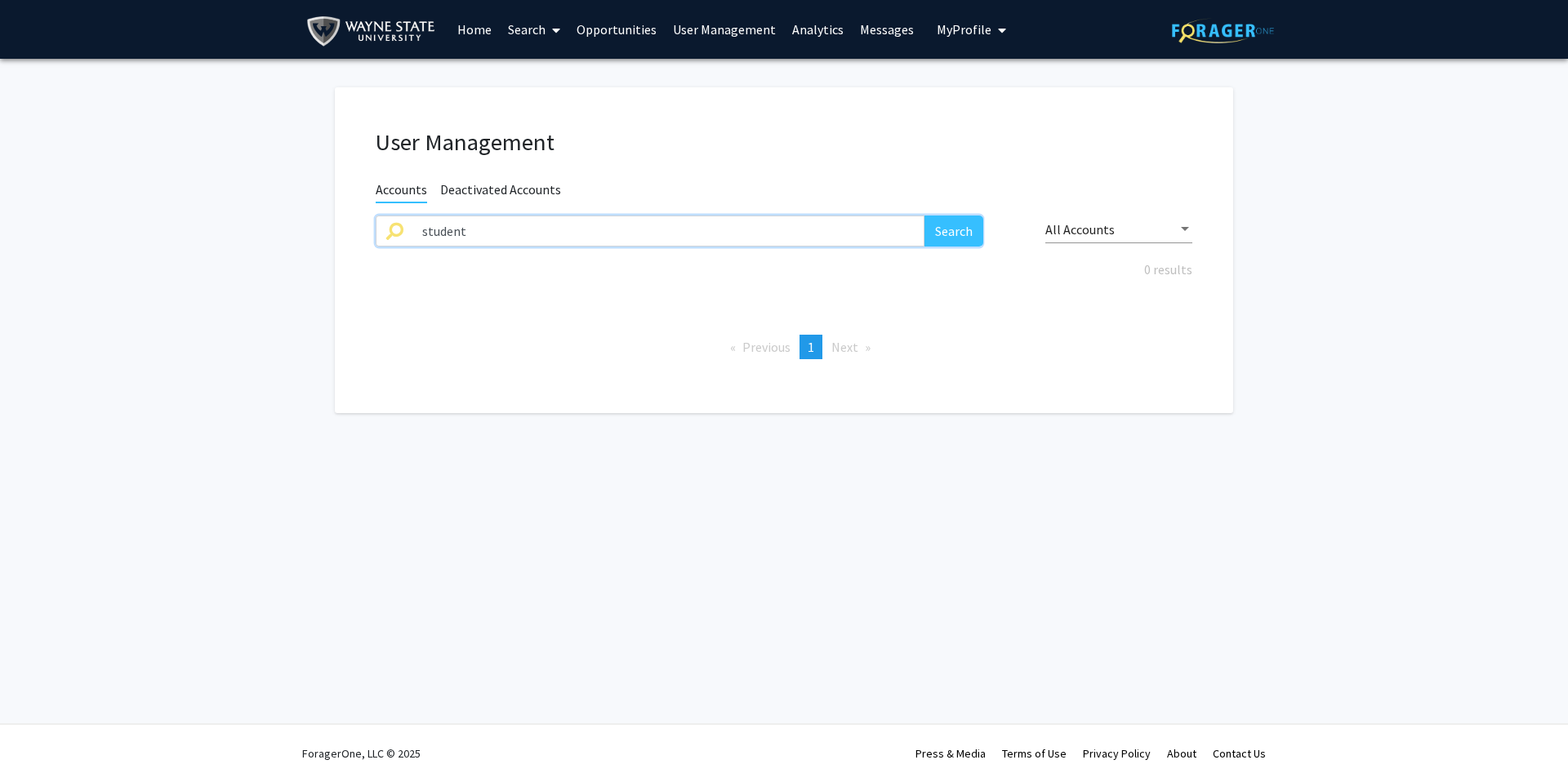
click at [684, 231] on input "student" at bounding box center [668, 231] width 512 height 31
drag, startPoint x: 683, startPoint y: 231, endPoint x: 367, endPoint y: 214, distance: 316.5
click at [367, 214] on div "User Management Accounts Deactivated Accounts student Search All Accounts 0 res…" at bounding box center [784, 250] width 899 height 326
click at [921, 240] on div "All Accounts" at bounding box center [1119, 225] width 147 height 37
click at [623, 26] on div at bounding box center [784, 391] width 1568 height 782
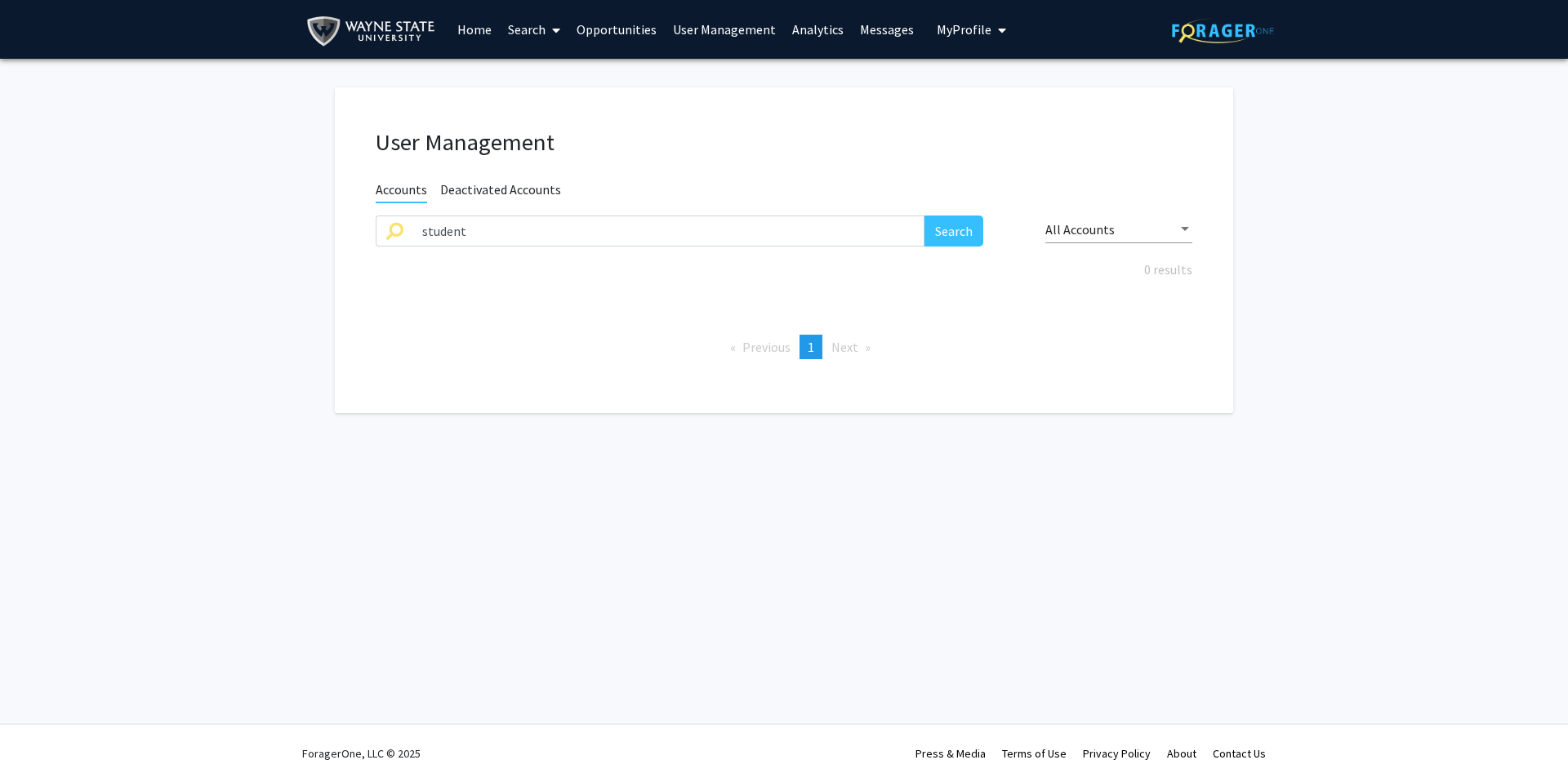
click at [622, 31] on link "Opportunities" at bounding box center [616, 29] width 96 height 58
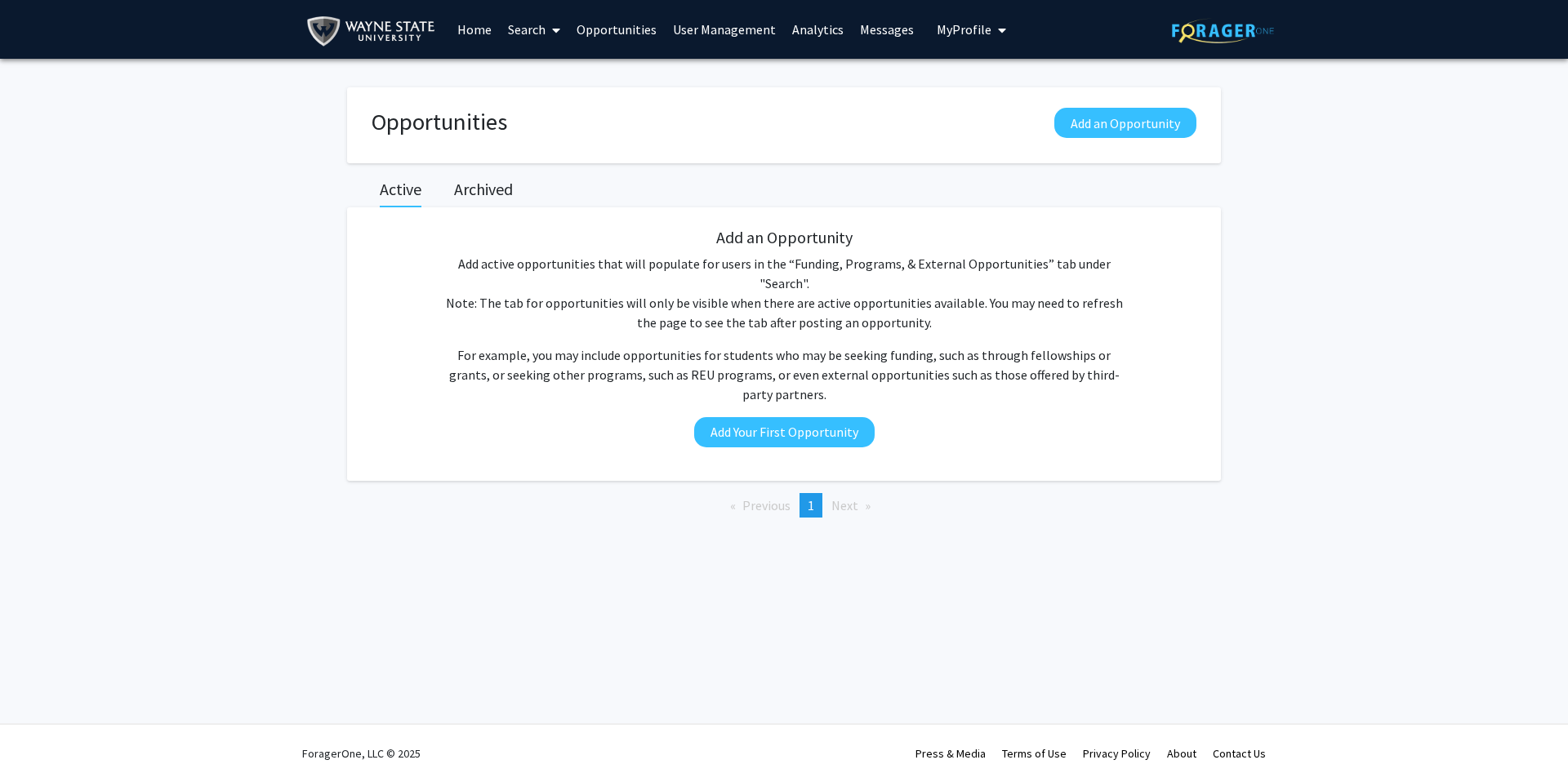
click at [717, 34] on link "User Management" at bounding box center [724, 29] width 119 height 58
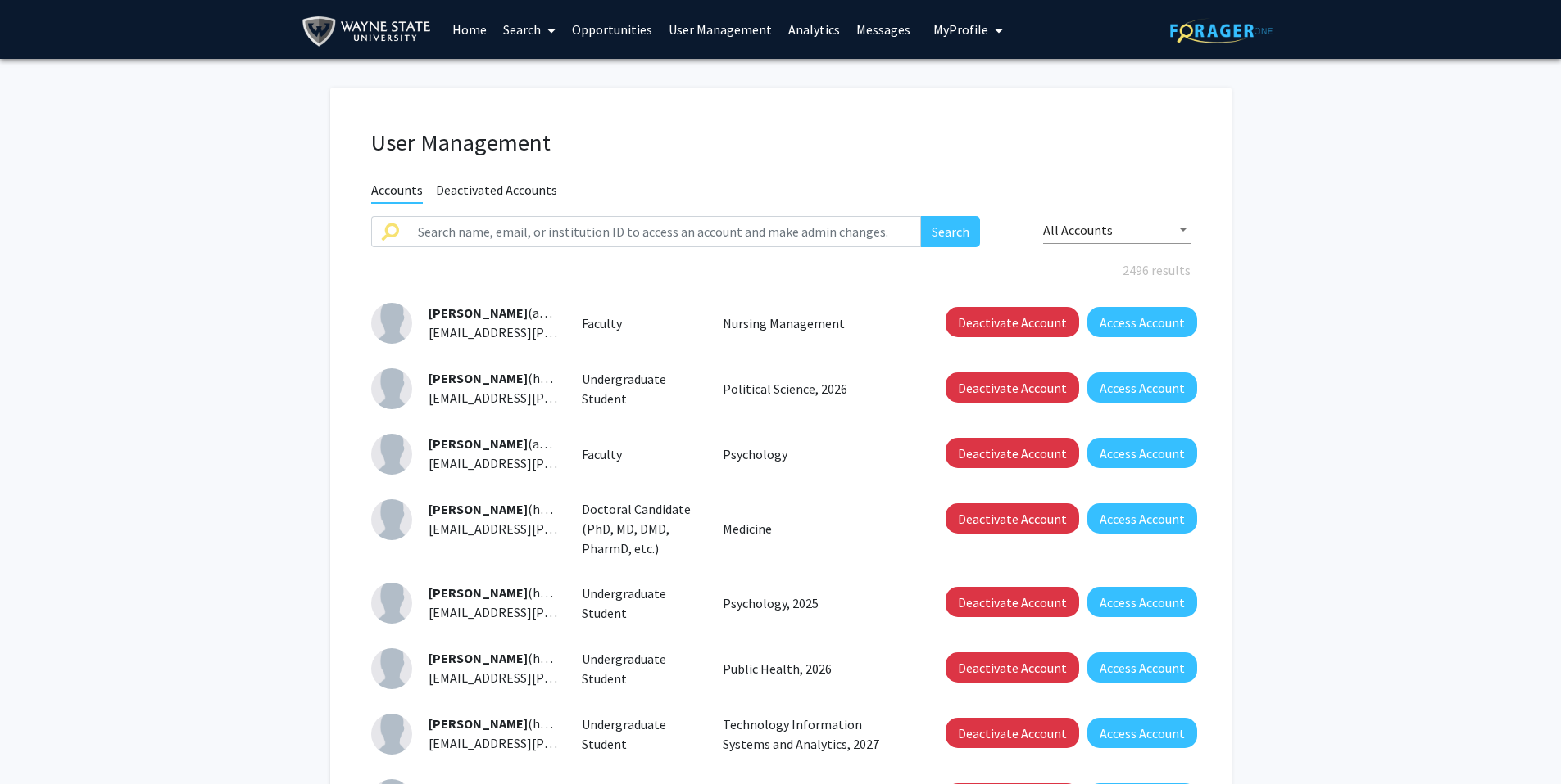
click at [924, 32] on span "My Profile" at bounding box center [961, 29] width 55 height 16
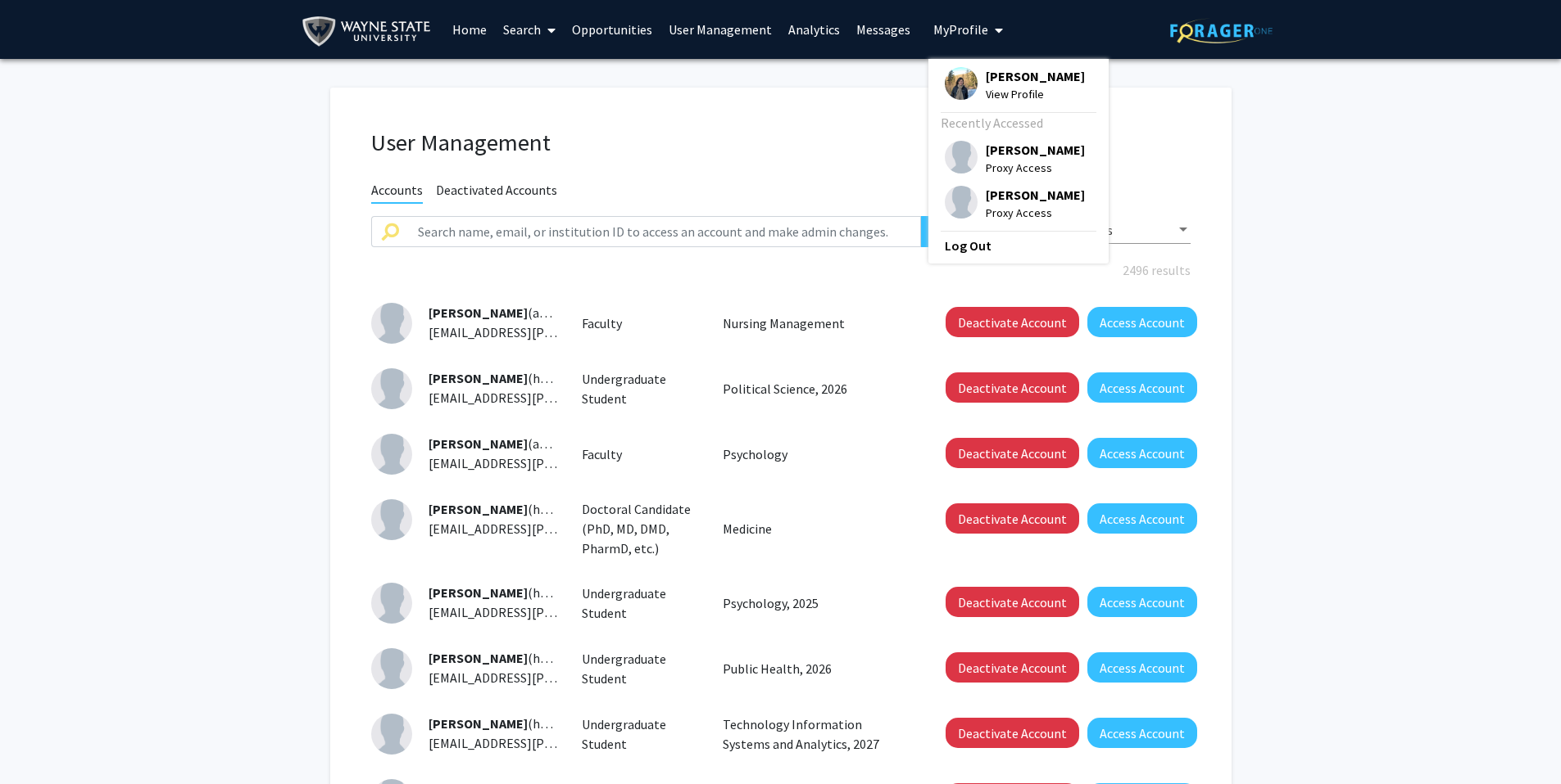
click at [713, 25] on link "User Management" at bounding box center [720, 29] width 120 height 58
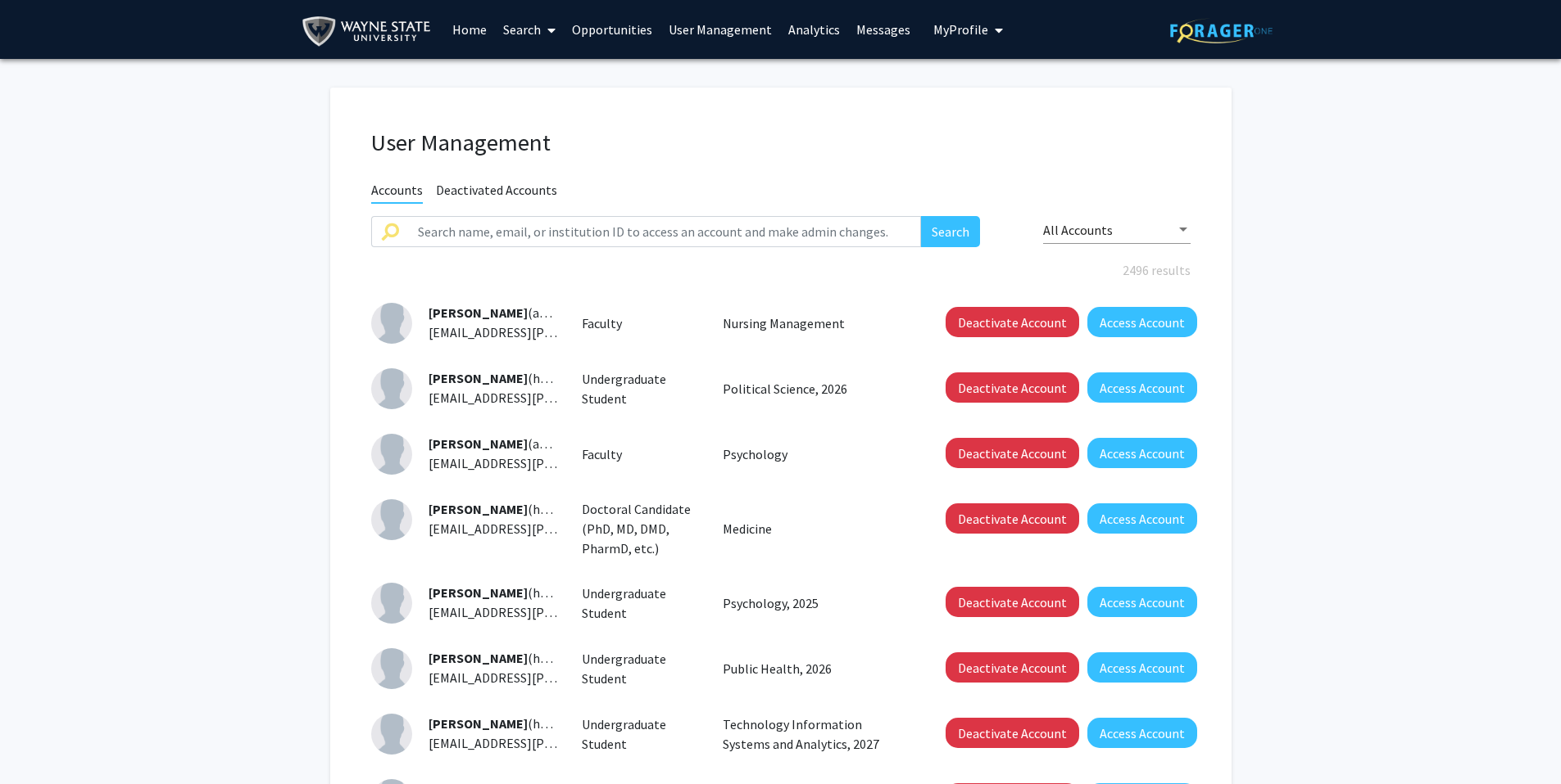
click at [794, 31] on link "Analytics" at bounding box center [814, 29] width 68 height 58
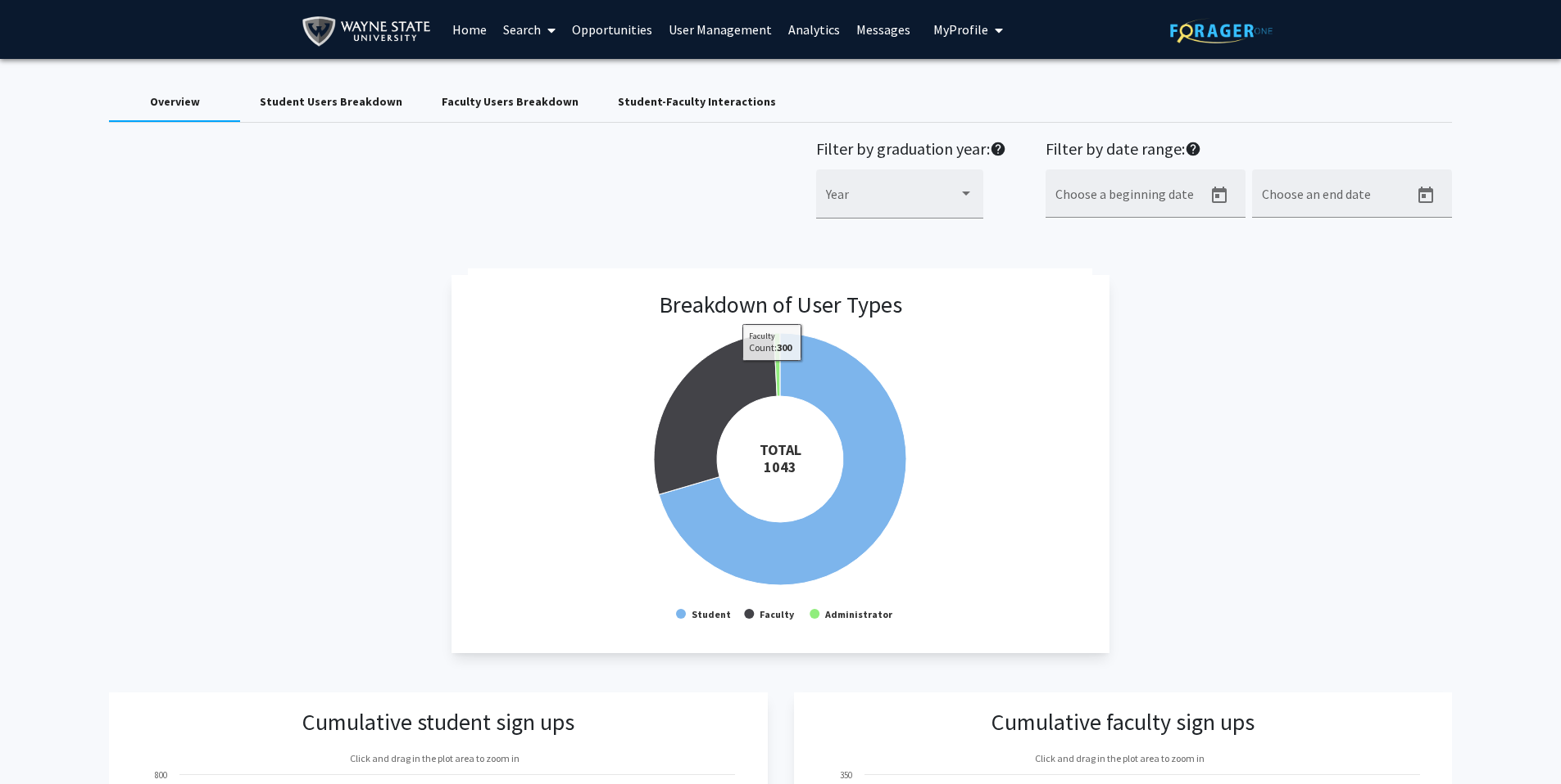
click at [506, 108] on div "Faculty Users Breakdown" at bounding box center [510, 101] width 137 height 17
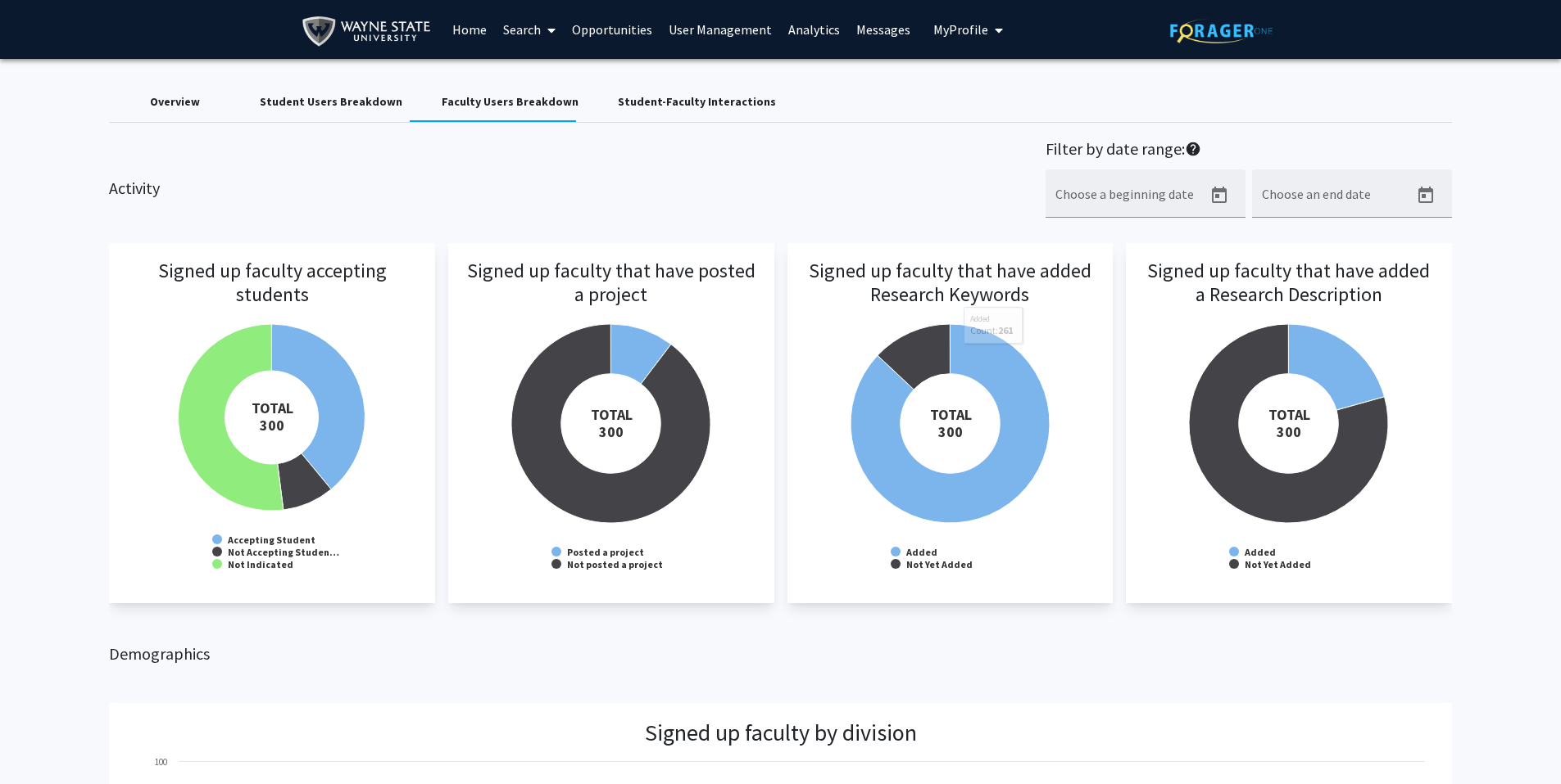
click at [595, 35] on link "Opportunities" at bounding box center [611, 29] width 97 height 58
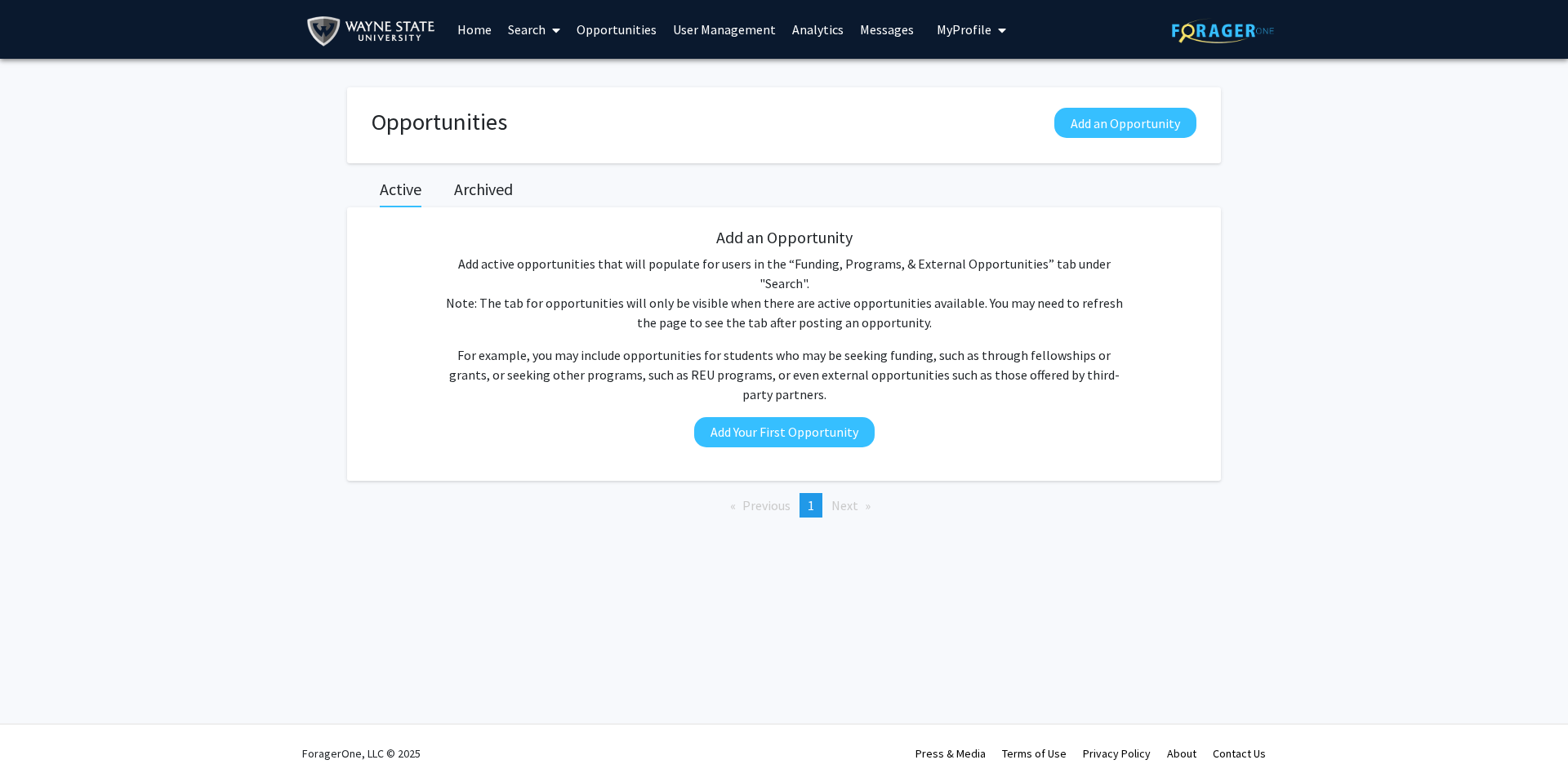
click at [500, 36] on link "Search" at bounding box center [534, 29] width 69 height 58
click at [551, 110] on span "Students" at bounding box center [549, 107] width 100 height 33
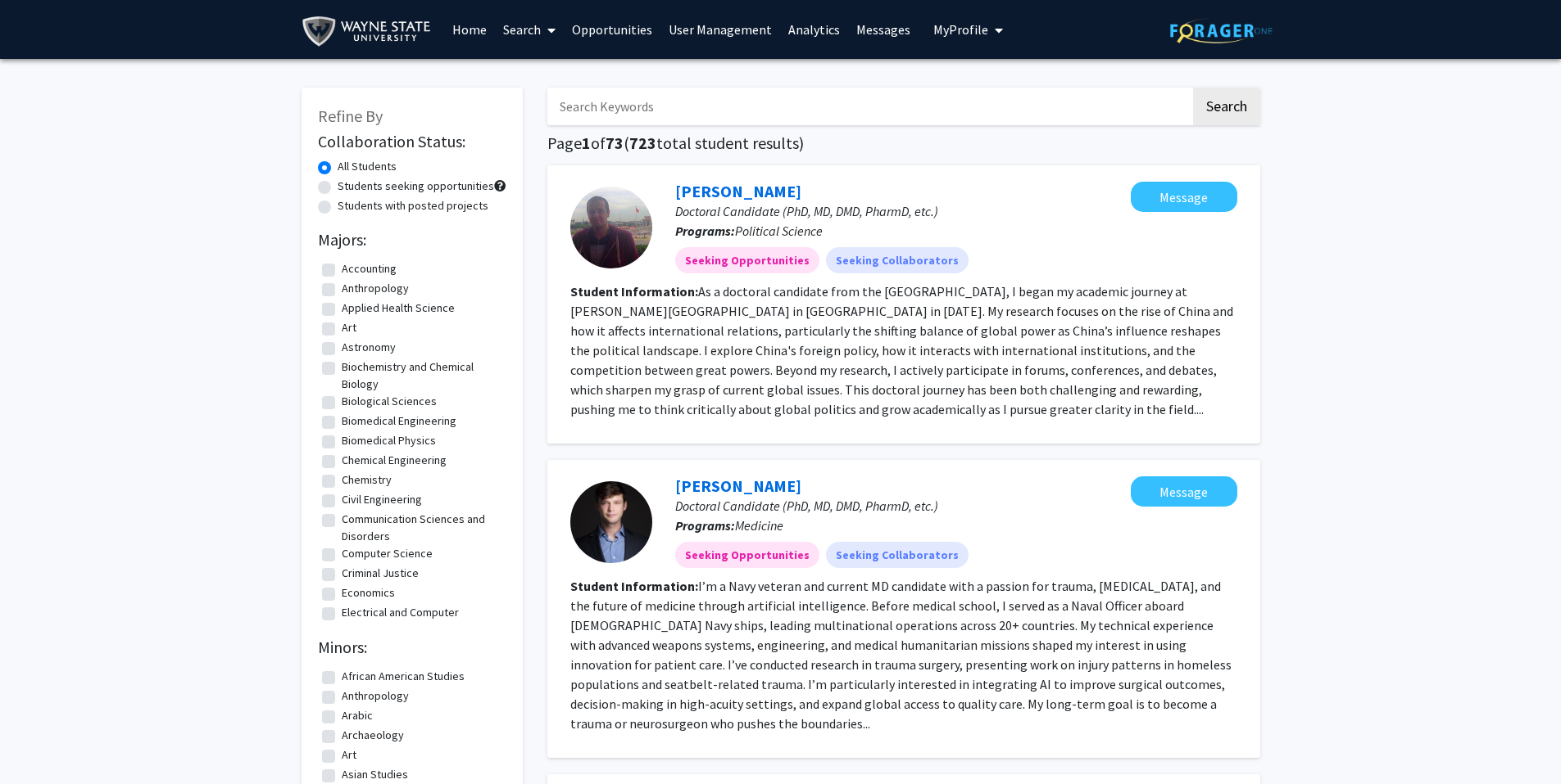
click at [378, 22] on img at bounding box center [370, 32] width 137 height 37
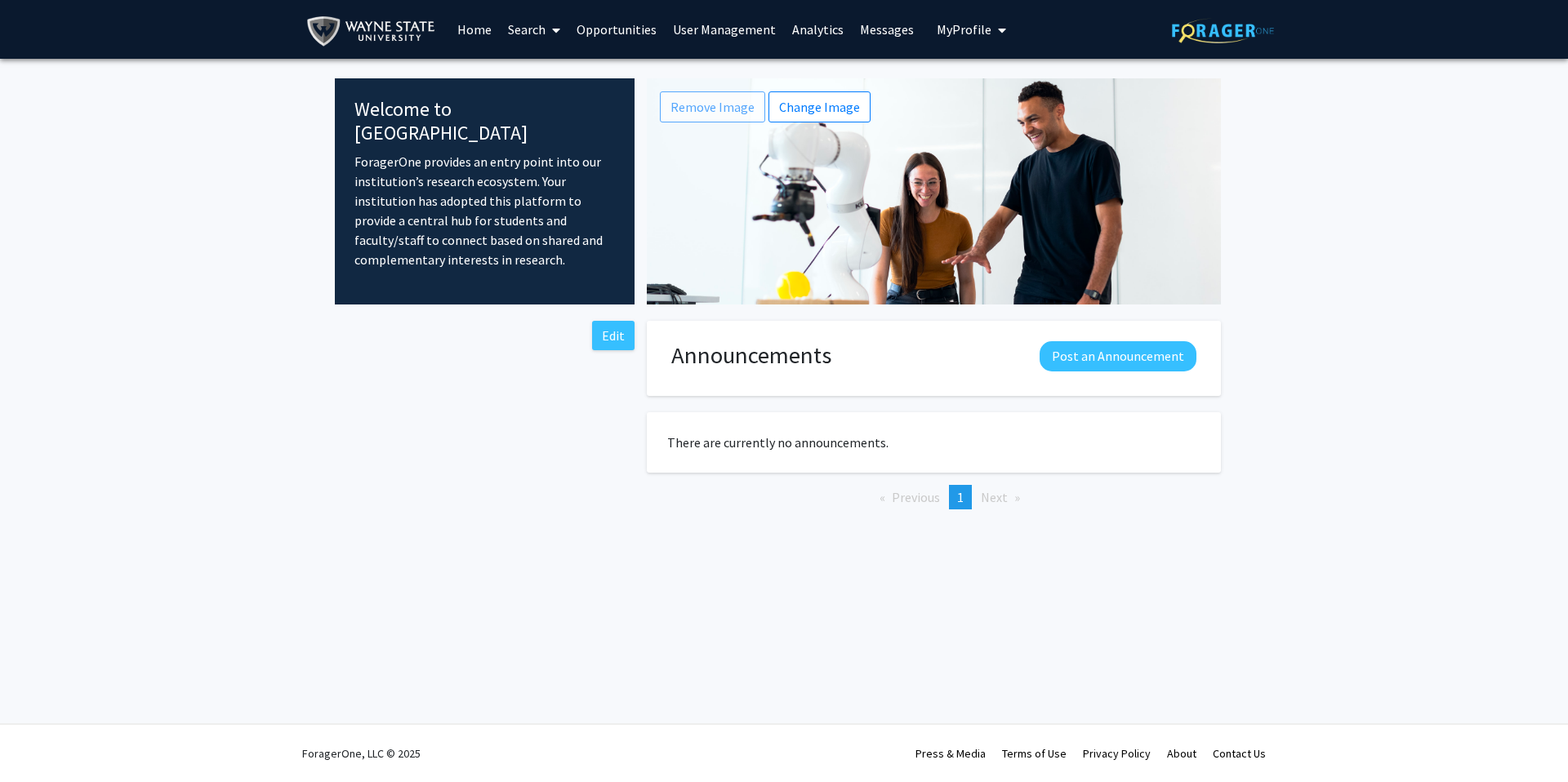
click at [465, 27] on link "Home" at bounding box center [474, 29] width 50 height 58
